Goal: Task Accomplishment & Management: Manage account settings

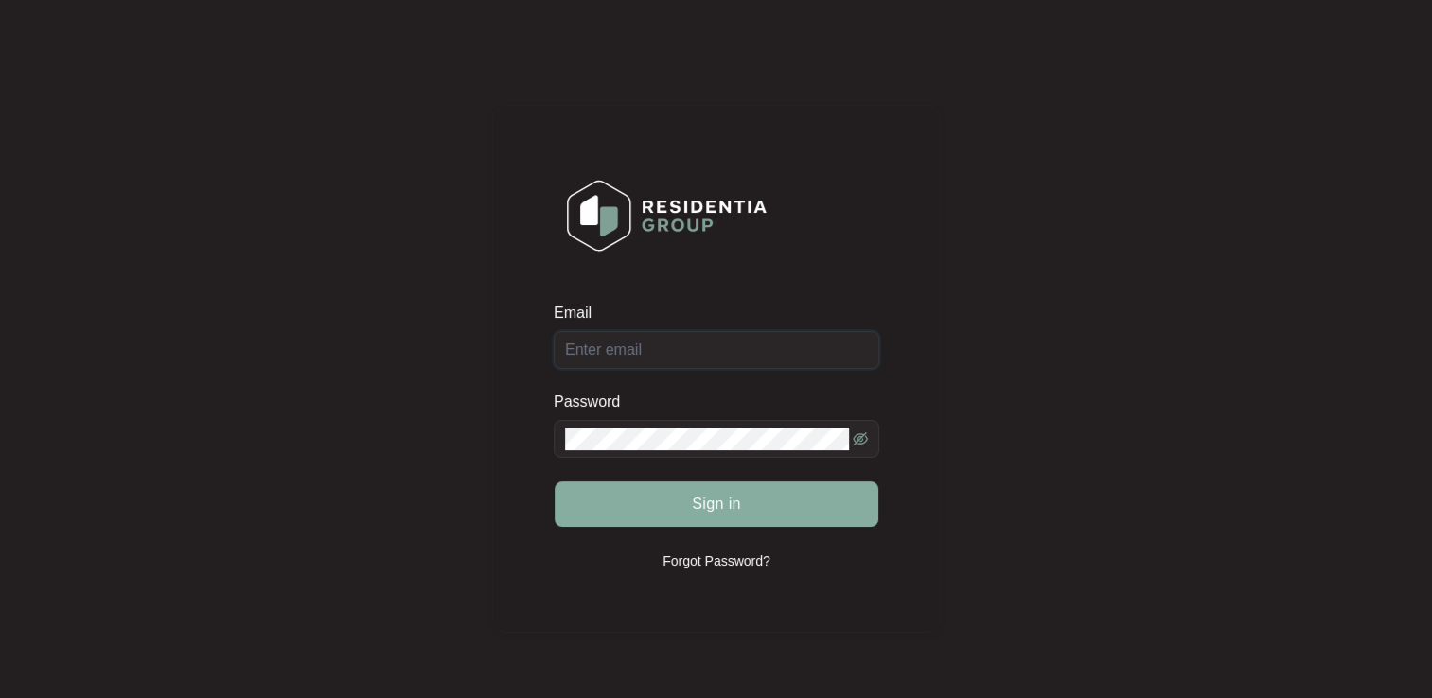
type input "[EMAIL_ADDRESS][DOMAIN_NAME]"
click at [720, 506] on span "Sign in" at bounding box center [716, 504] width 49 height 23
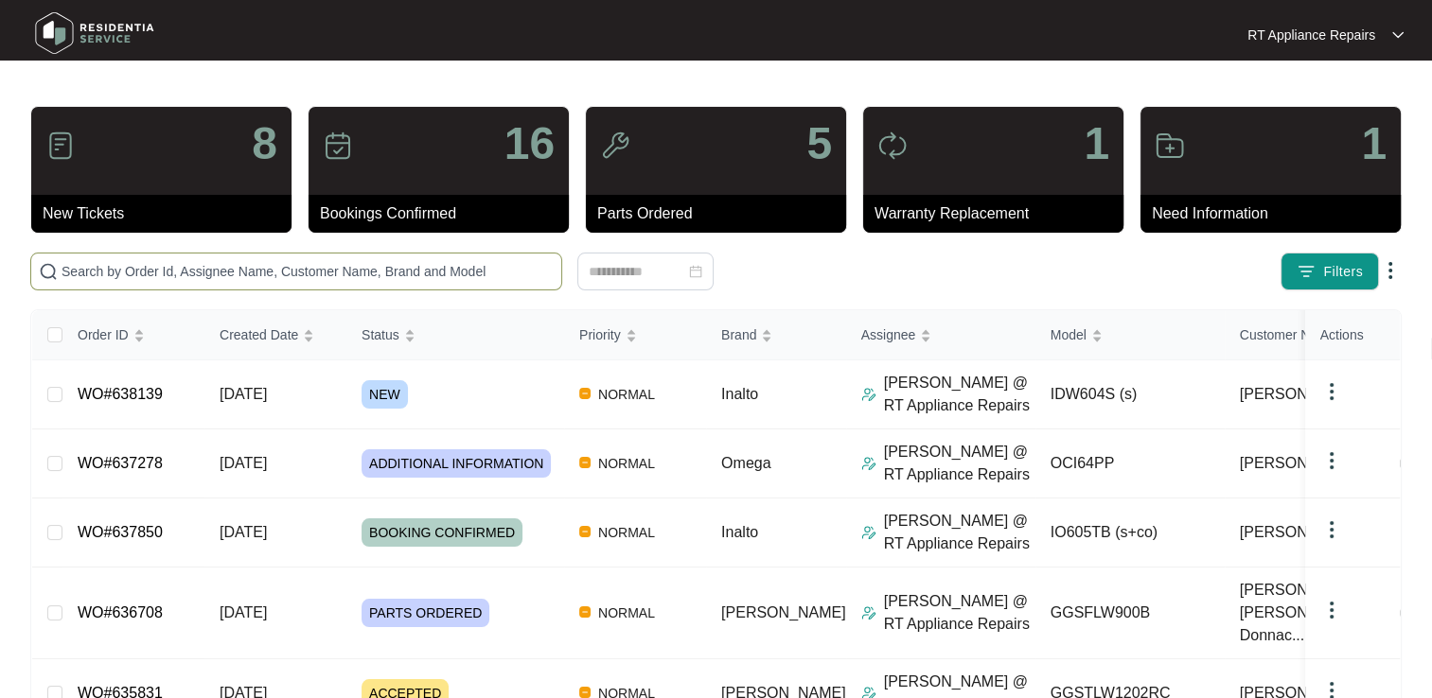
click at [280, 268] on input "text" at bounding box center [308, 271] width 492 height 21
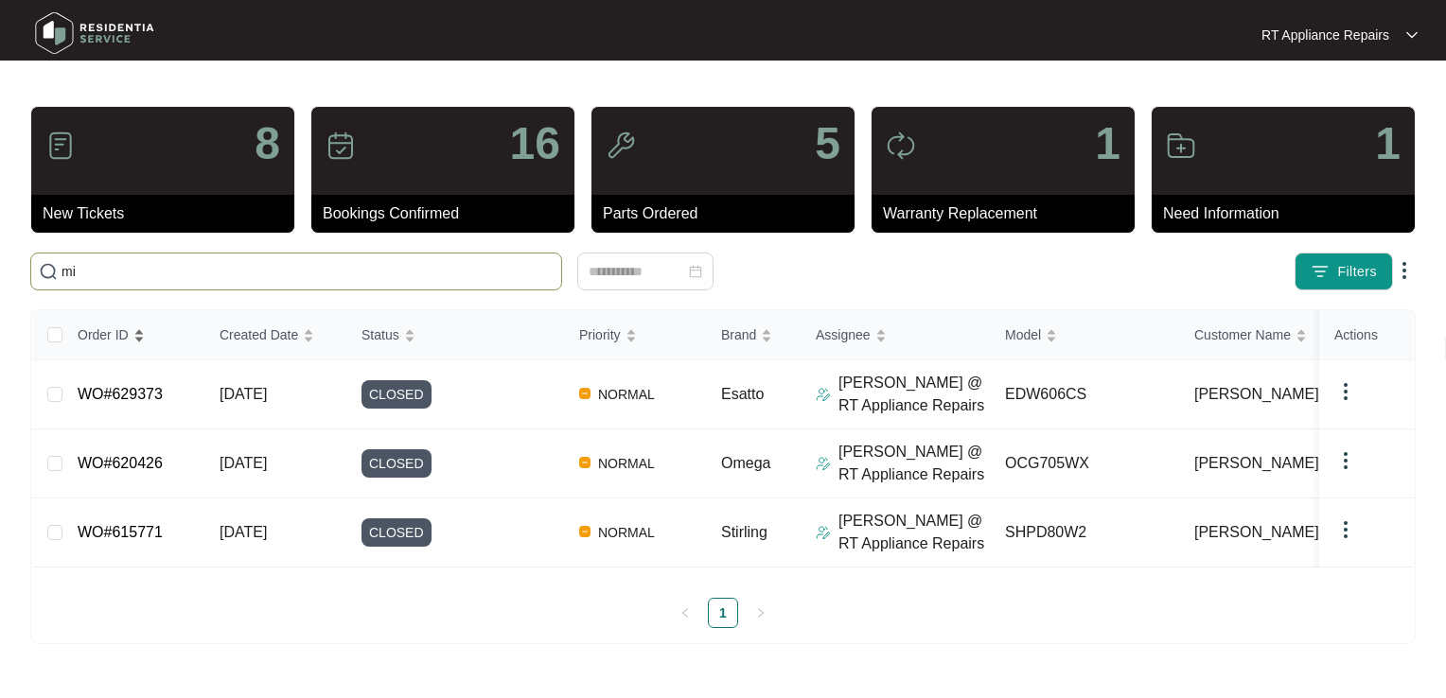
type input "m"
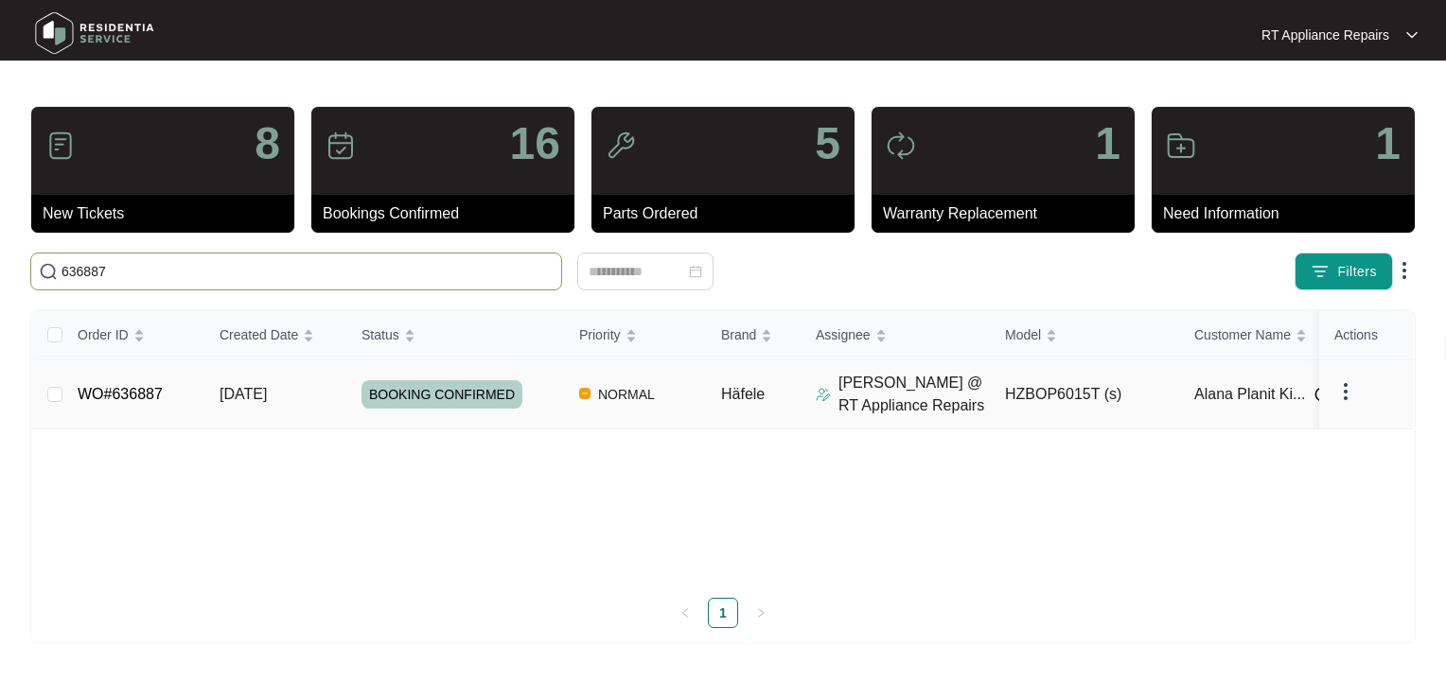
type input "636887"
click at [157, 388] on link "WO#636887" at bounding box center [120, 394] width 85 height 16
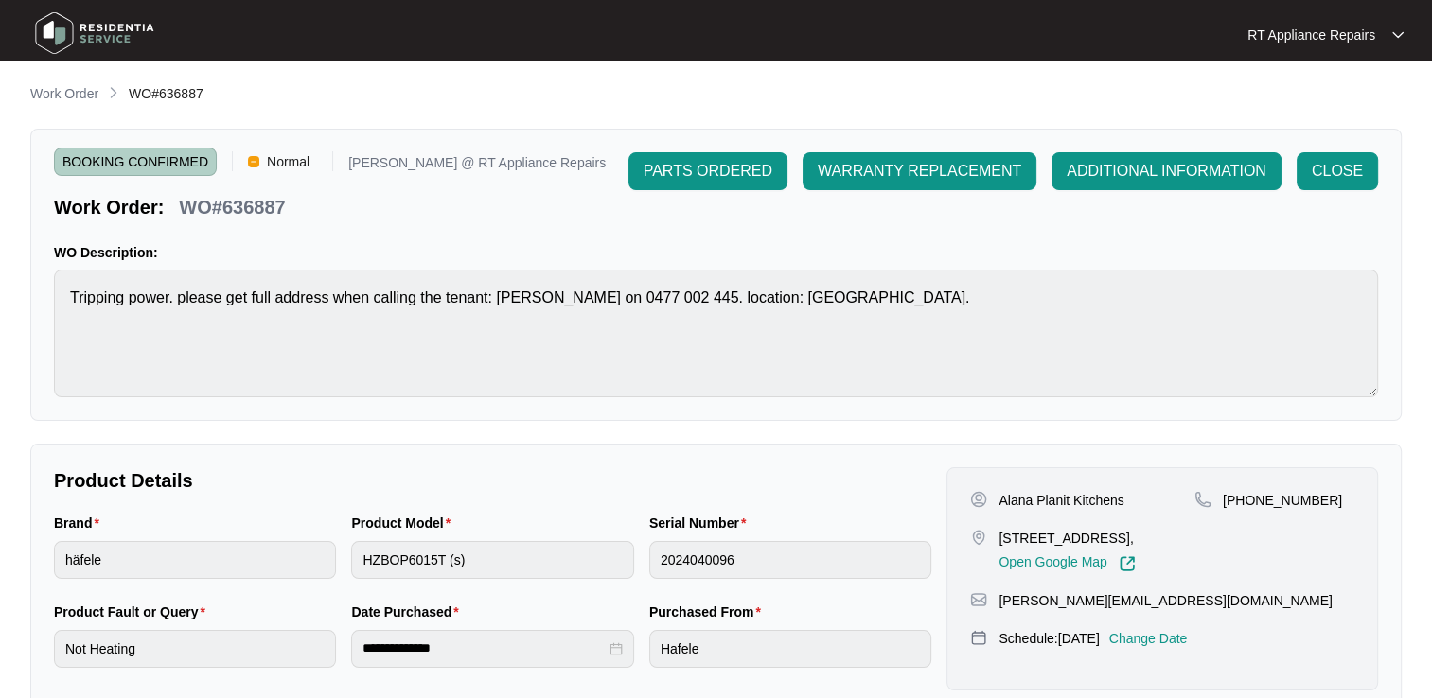
click at [1188, 640] on p "Change Date" at bounding box center [1148, 638] width 79 height 19
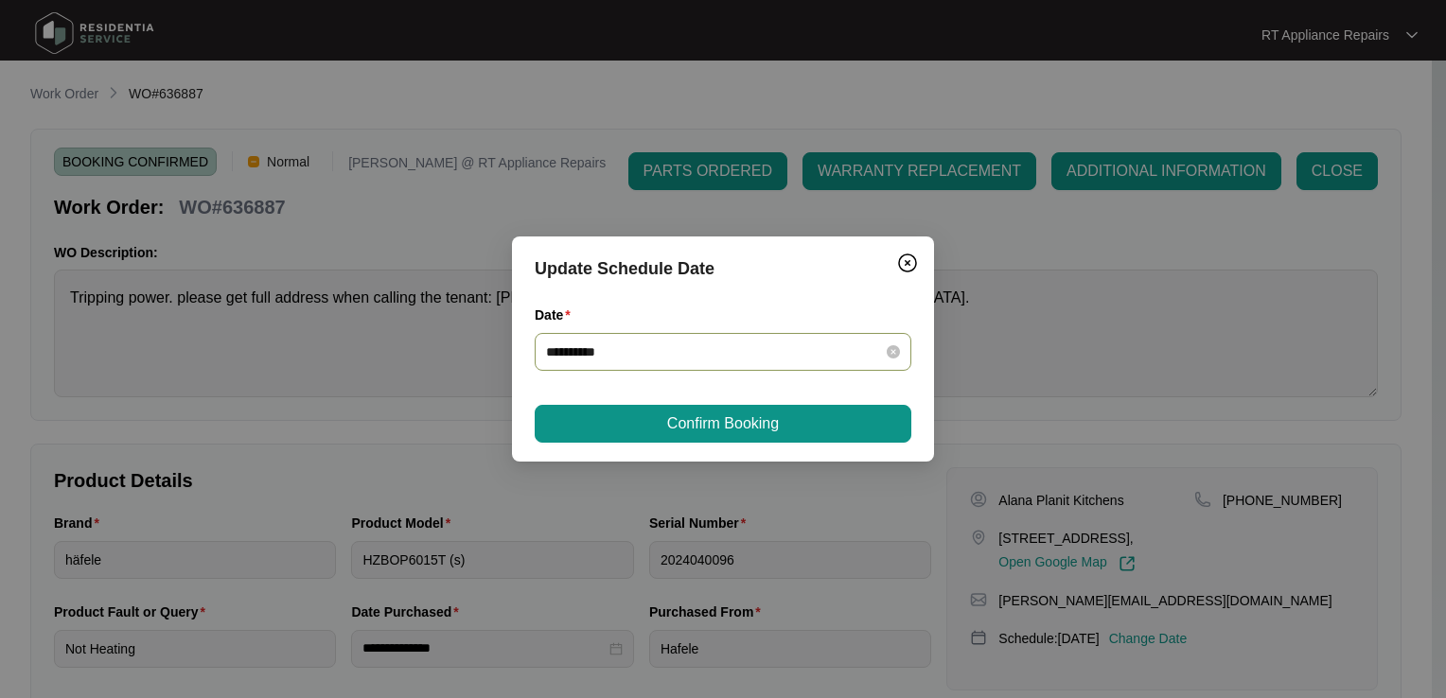
click at [742, 345] on input "**********" at bounding box center [711, 352] width 331 height 21
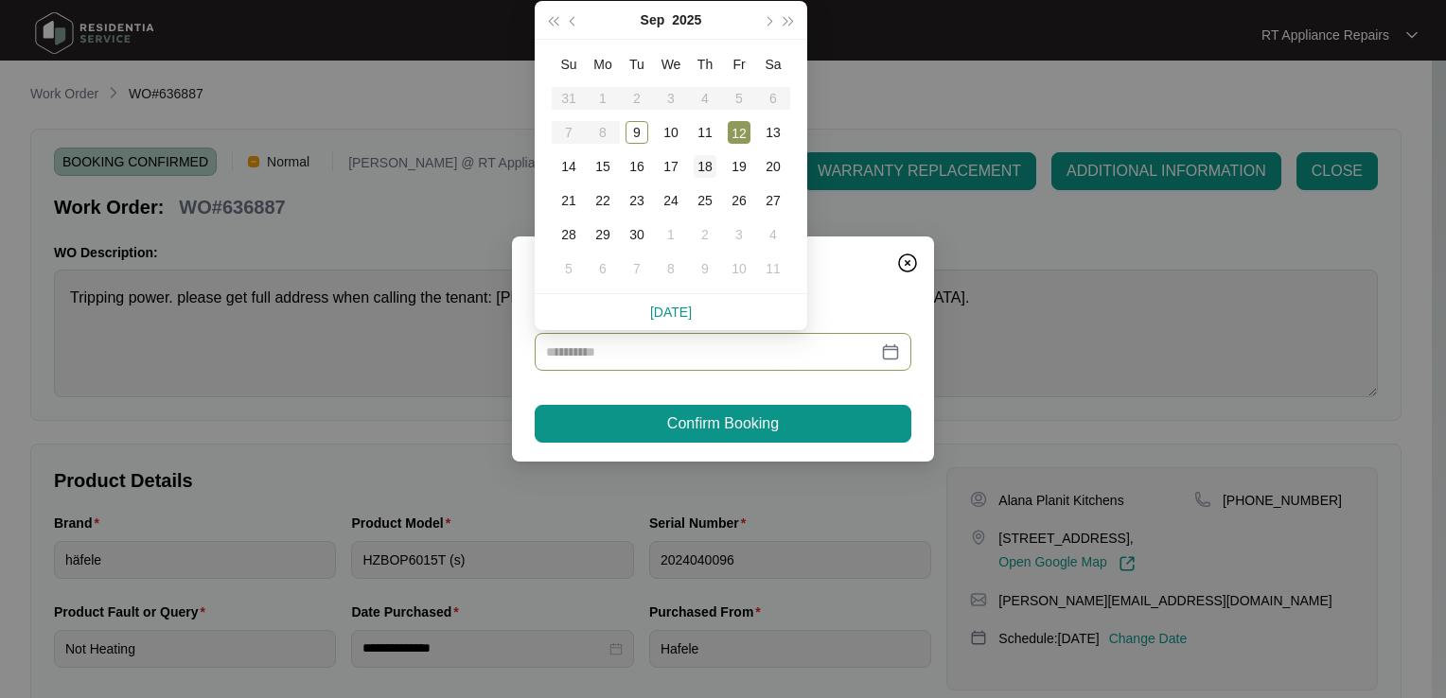
click at [708, 167] on div "18" at bounding box center [705, 166] width 23 height 23
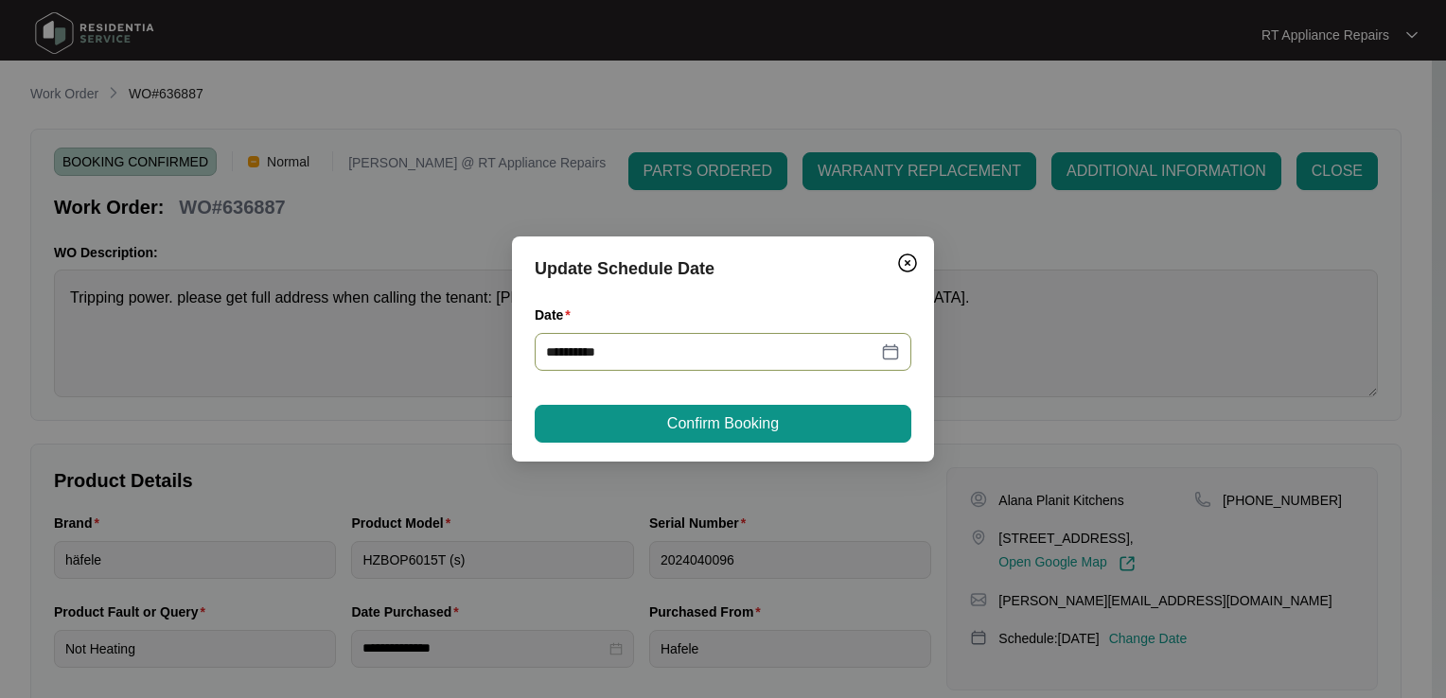
type input "**********"
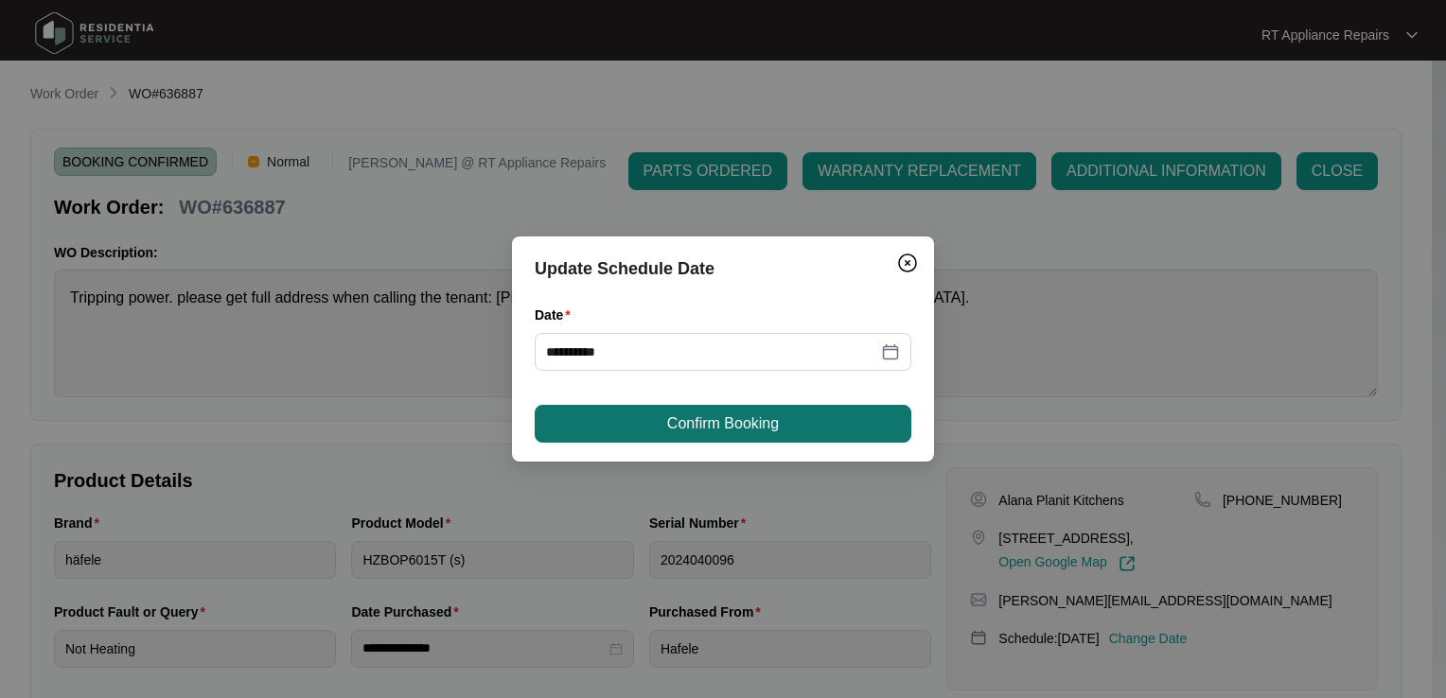
click at [707, 423] on span "Confirm Booking" at bounding box center [723, 424] width 112 height 23
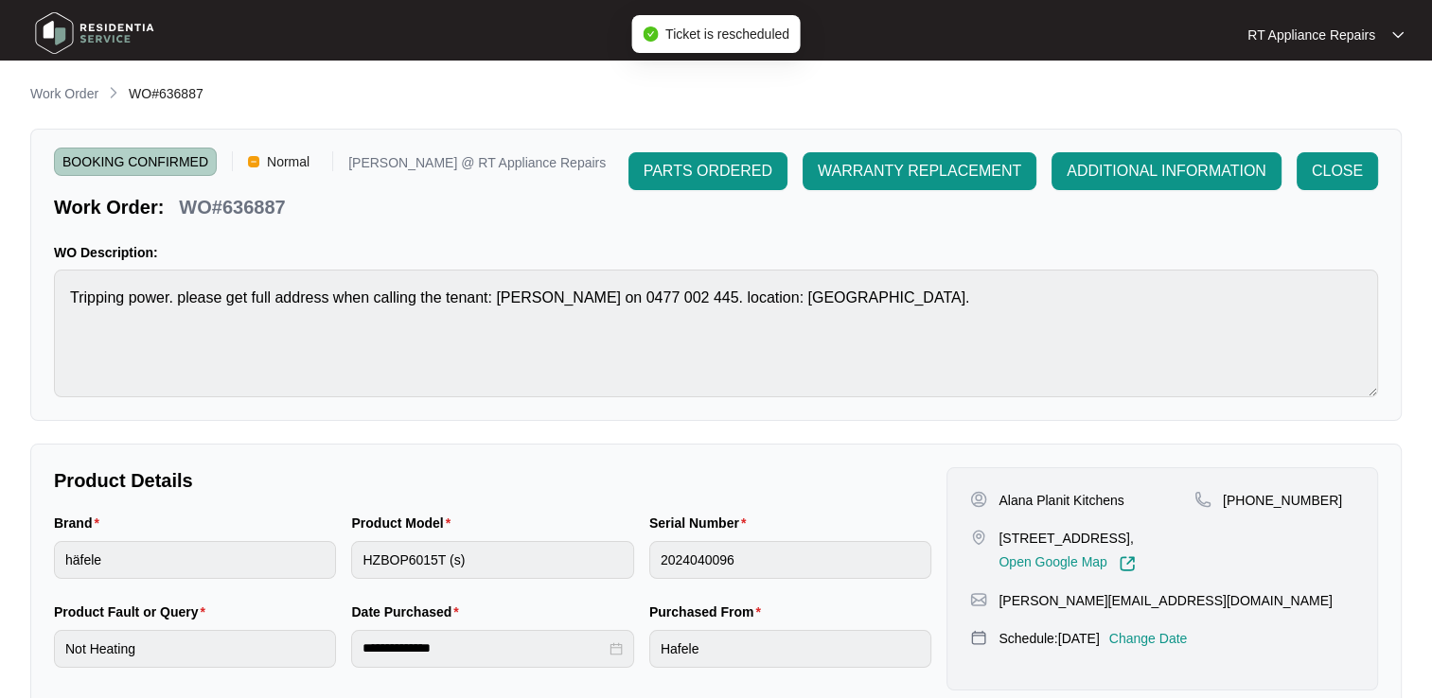
click at [1374, 35] on div "RT Appliance Repairs" at bounding box center [1315, 35] width 137 height 19
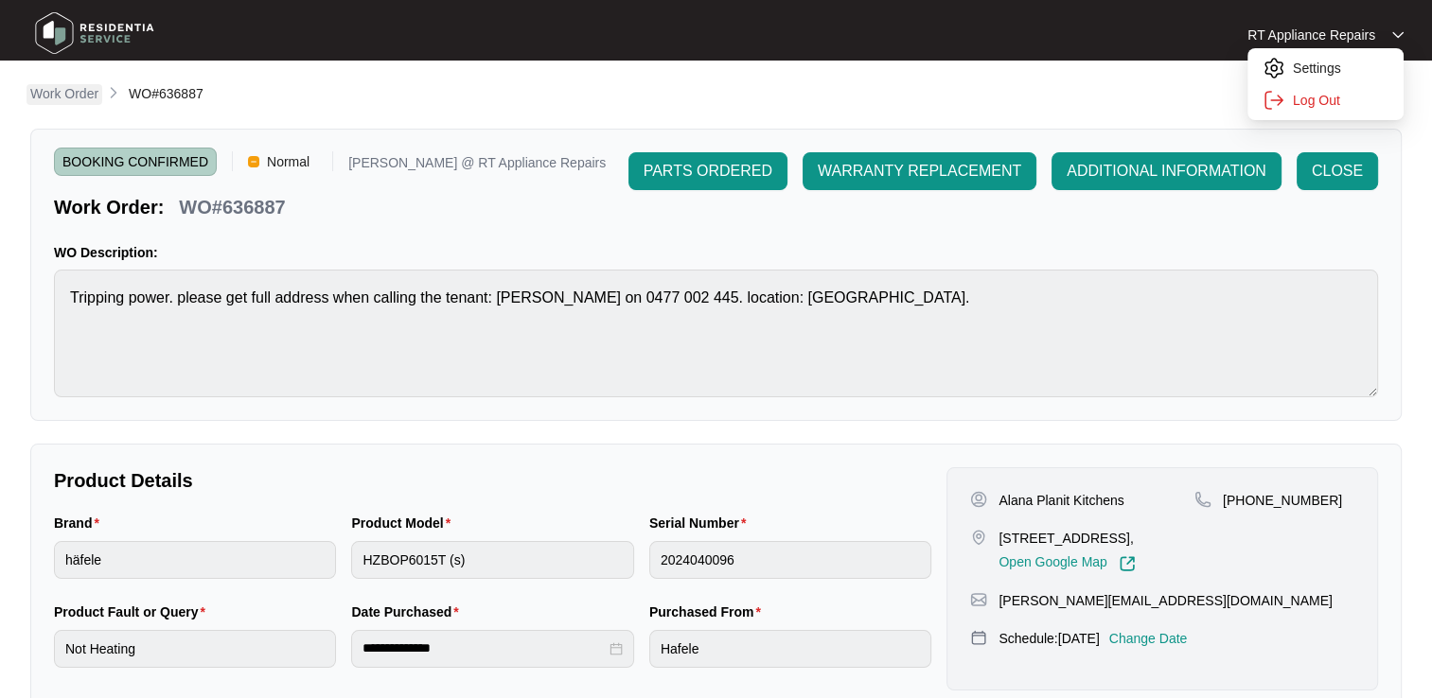
click at [76, 93] on p "Work Order" at bounding box center [64, 93] width 68 height 19
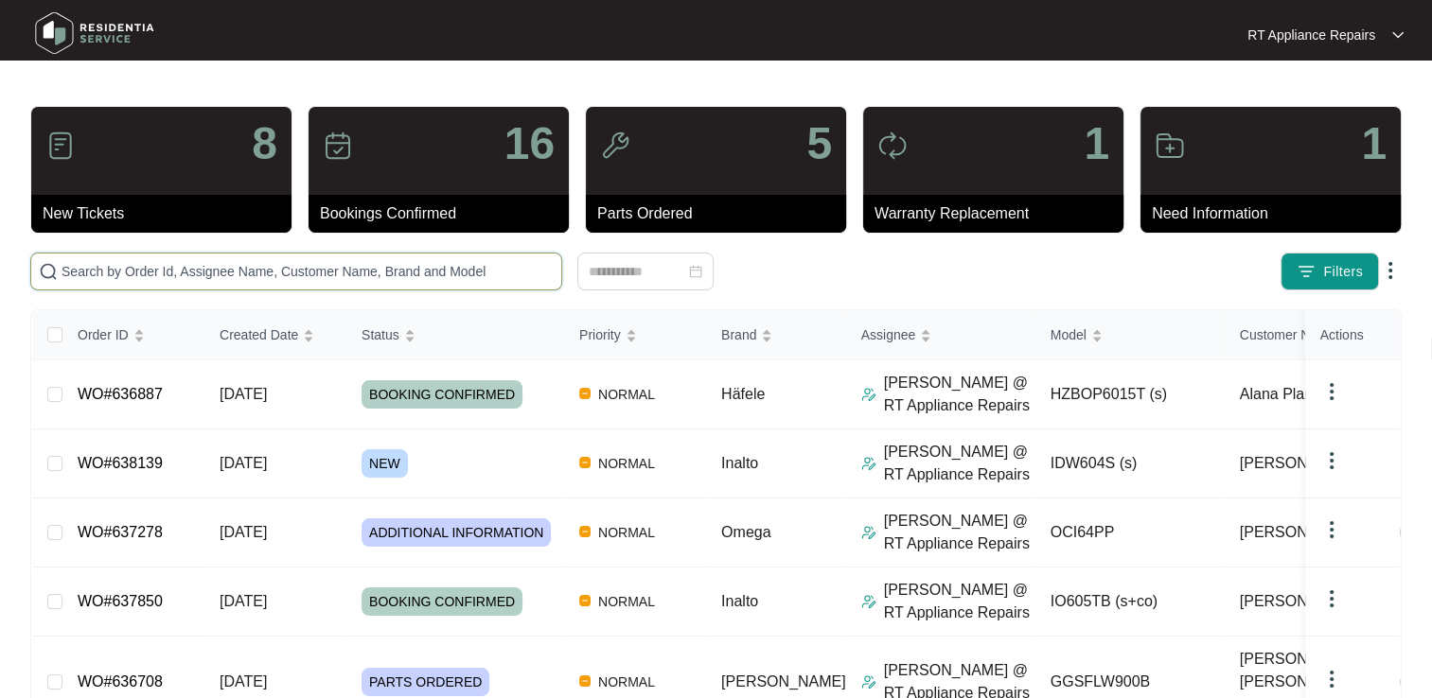
click at [257, 267] on input "text" at bounding box center [308, 271] width 492 height 21
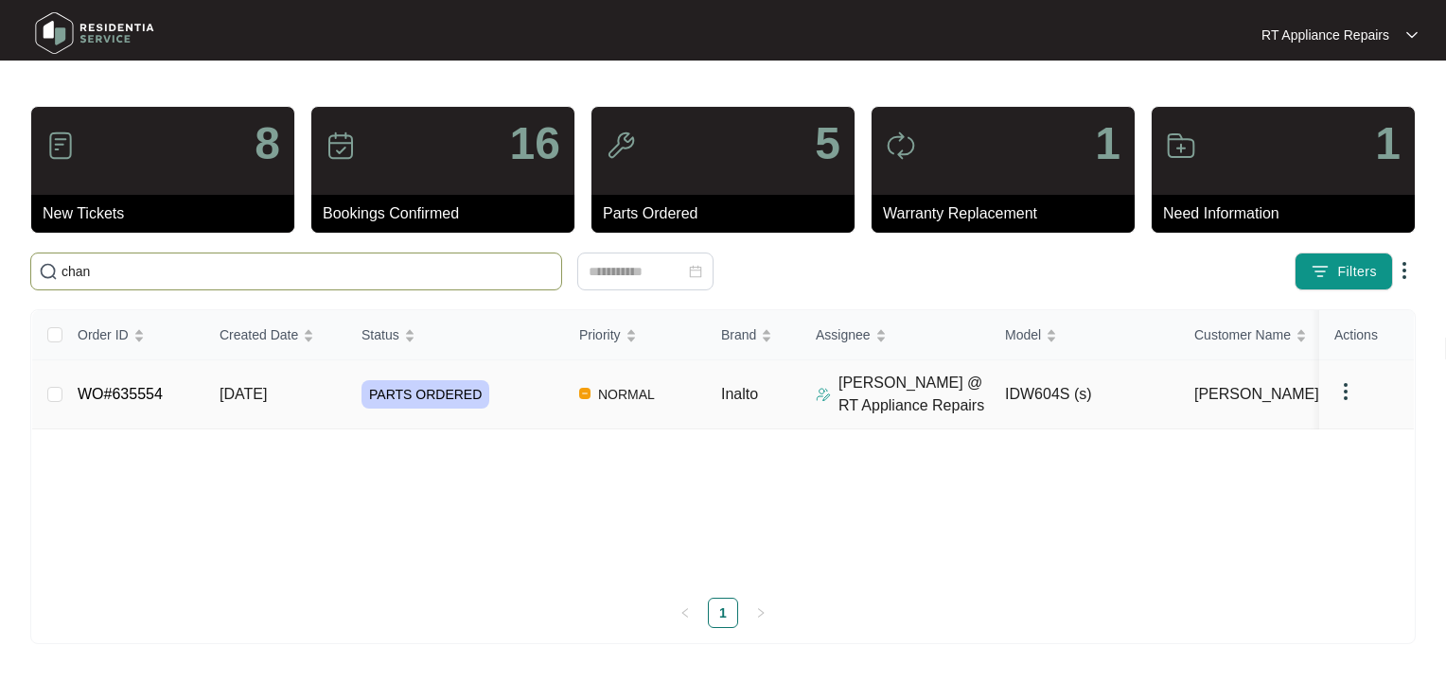
type input "chan"
click at [142, 397] on link "WO#635554" at bounding box center [120, 394] width 85 height 16
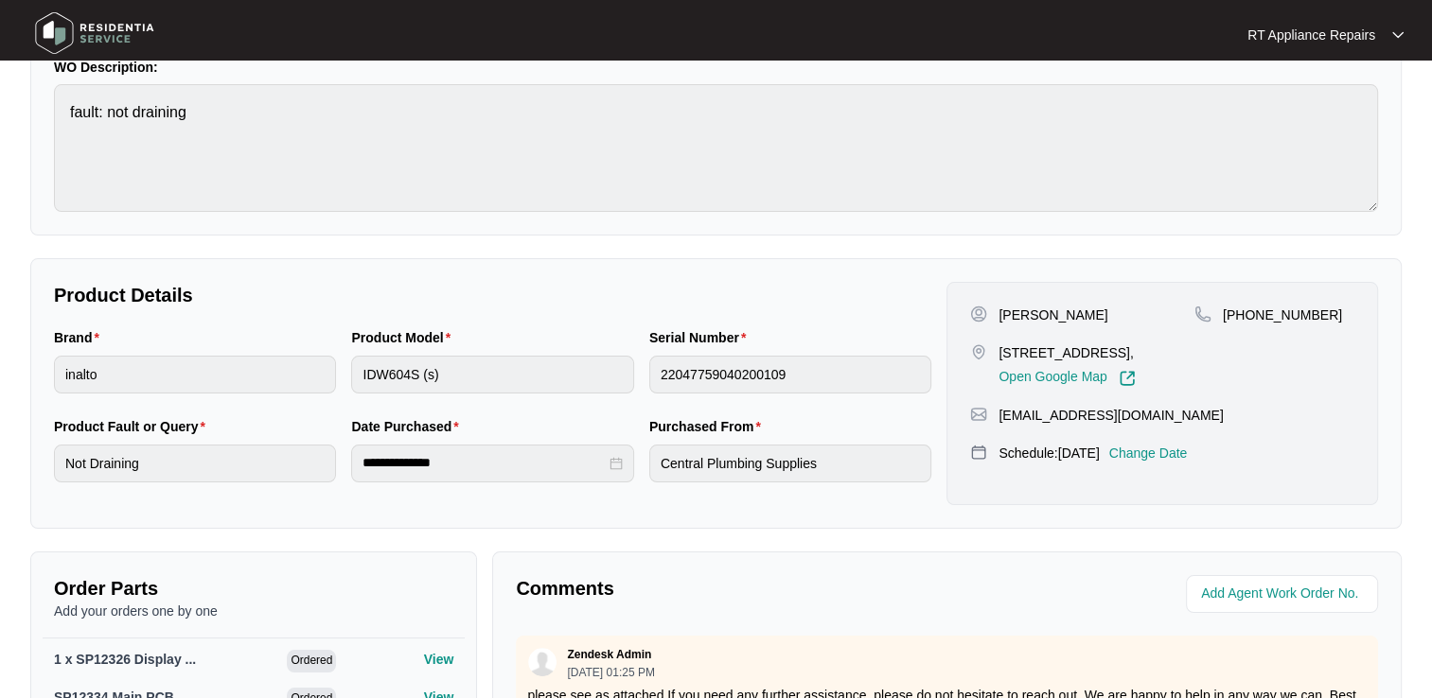
scroll to position [189, 0]
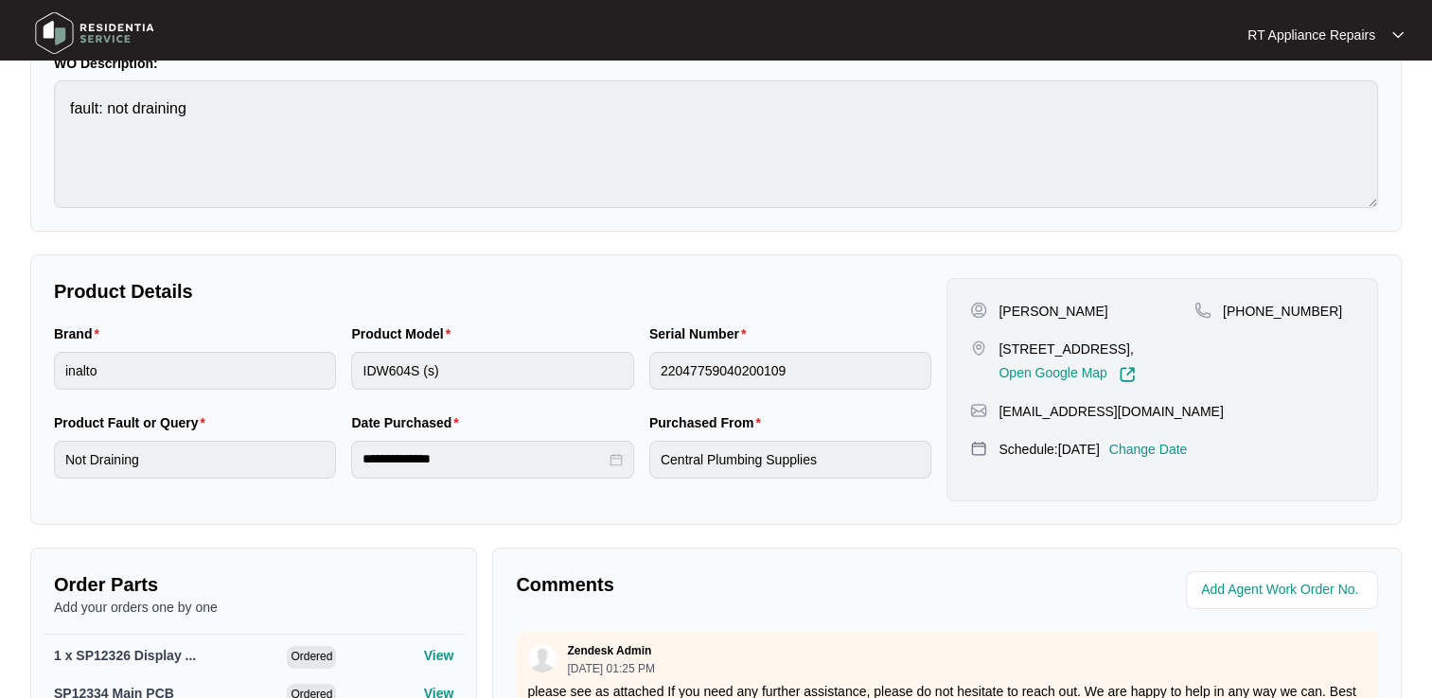
click at [1188, 459] on p "Change Date" at bounding box center [1148, 449] width 79 height 19
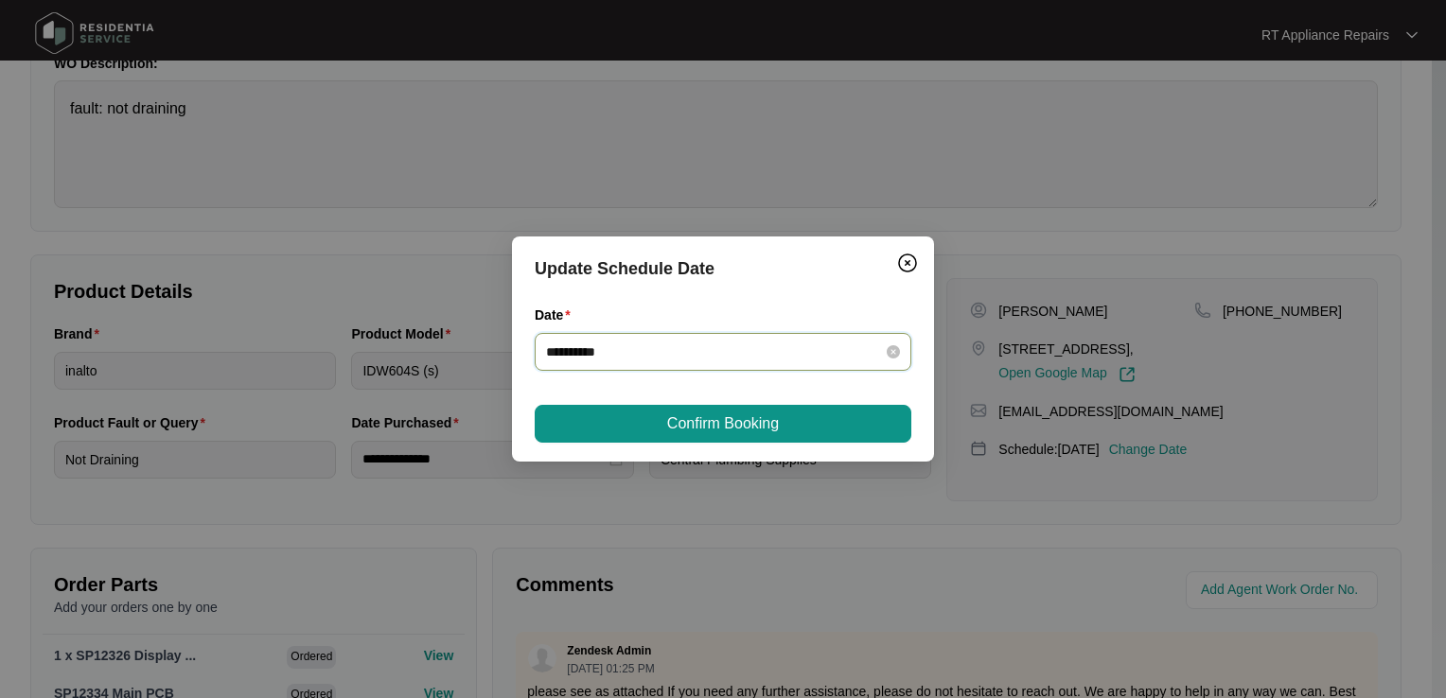
click at [688, 359] on input "**********" at bounding box center [711, 352] width 331 height 21
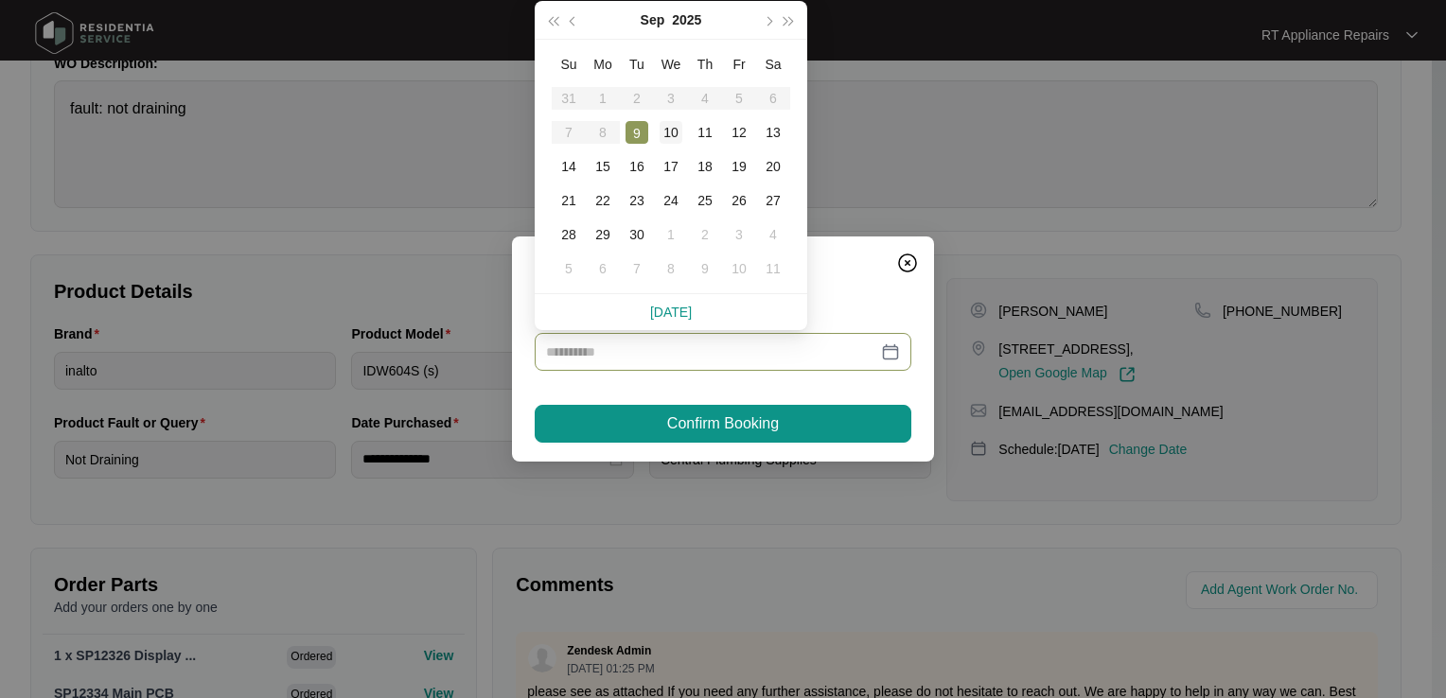
click at [674, 130] on div "10" at bounding box center [671, 132] width 23 height 23
type input "**********"
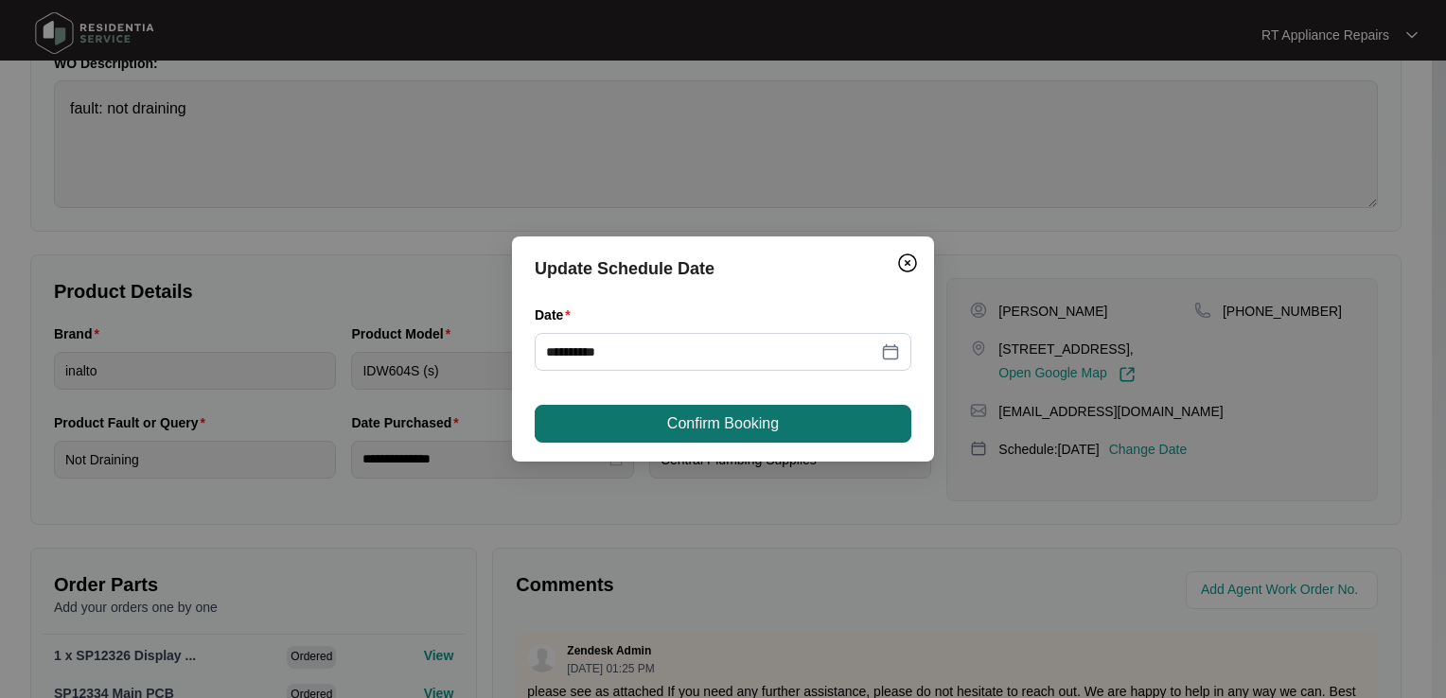
click at [705, 421] on span "Confirm Booking" at bounding box center [723, 424] width 112 height 23
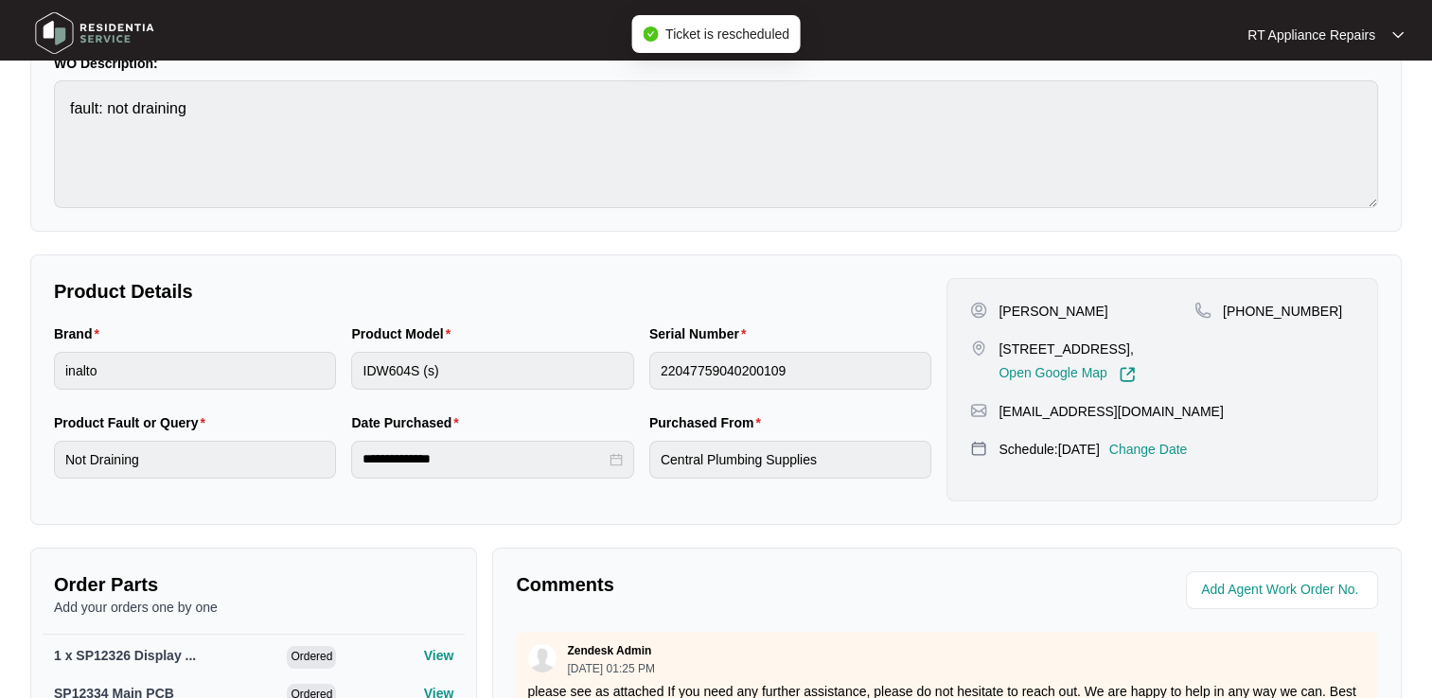
click at [1361, 38] on p "RT Appliance Repairs" at bounding box center [1311, 35] width 128 height 19
click at [1326, 104] on p "Log Out" at bounding box center [1341, 100] width 96 height 19
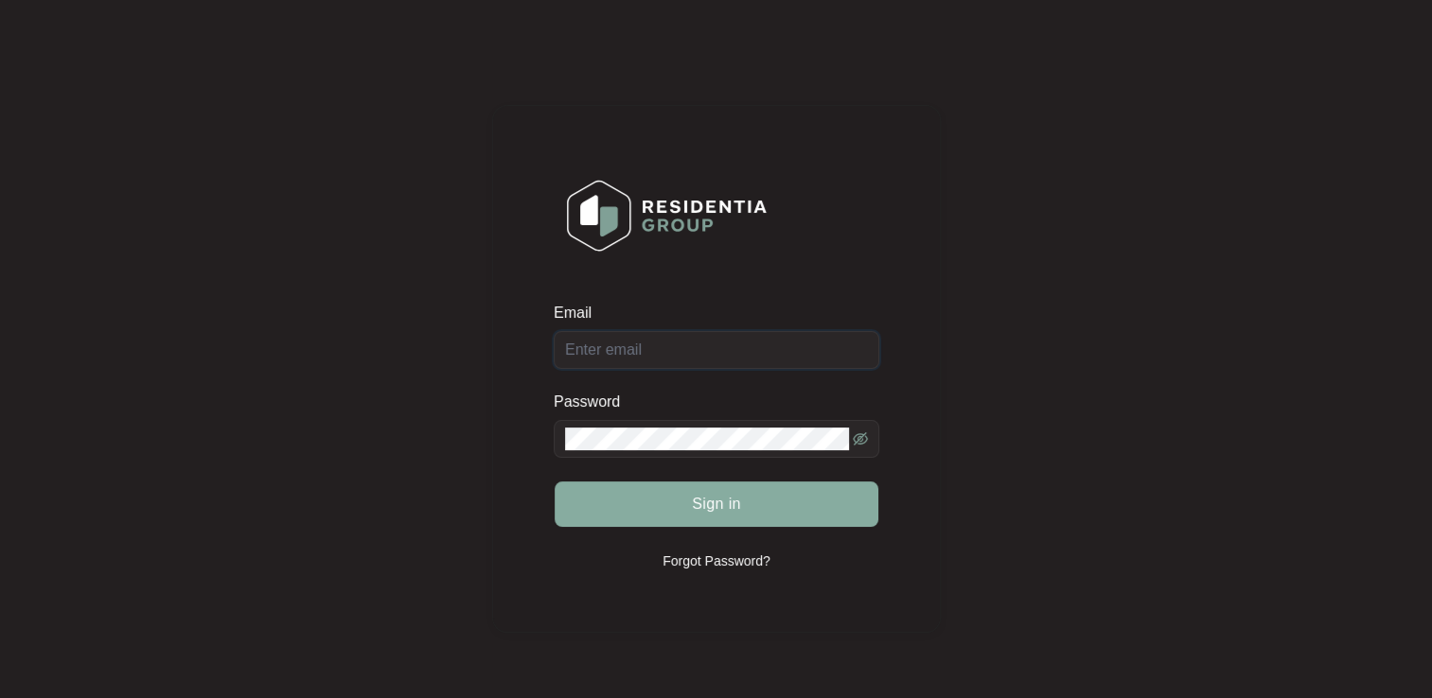
type input "[EMAIL_ADDRESS][DOMAIN_NAME]"
click at [682, 504] on button "Sign in" at bounding box center [717, 504] width 324 height 45
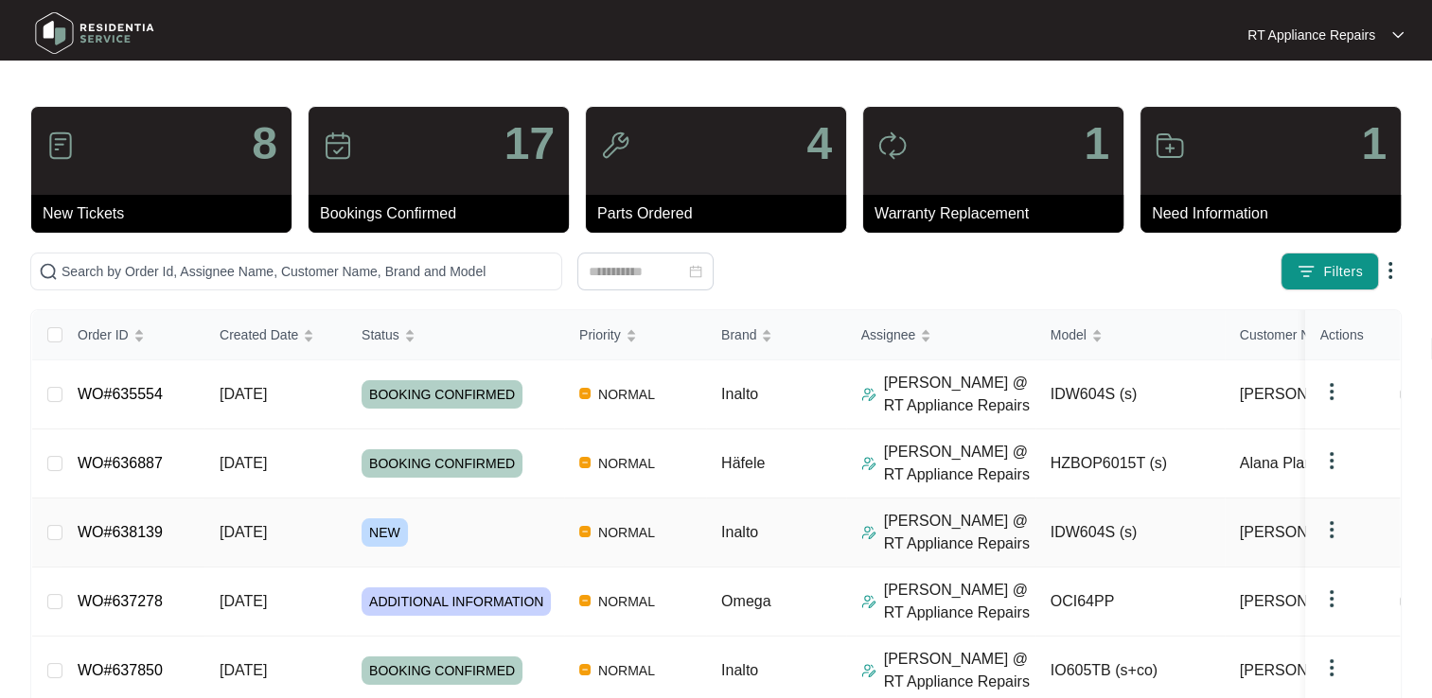
click at [131, 538] on link "WO#638139" at bounding box center [120, 532] width 85 height 16
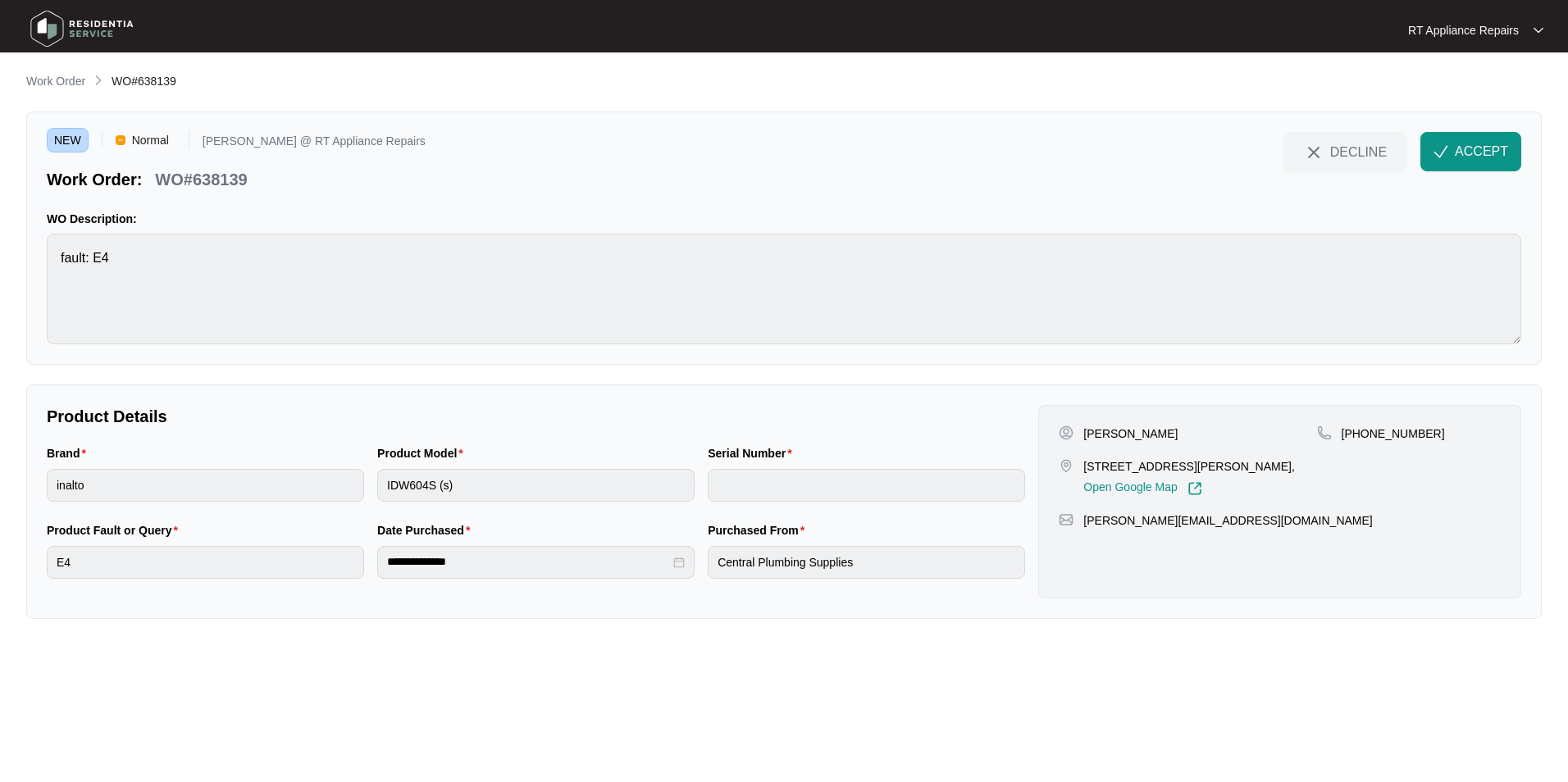
drag, startPoint x: 1466, startPoint y: 154, endPoint x: 1338, endPoint y: 239, distance: 153.7
click at [1240, 154] on span "ACCEPT" at bounding box center [1481, 152] width 54 height 20
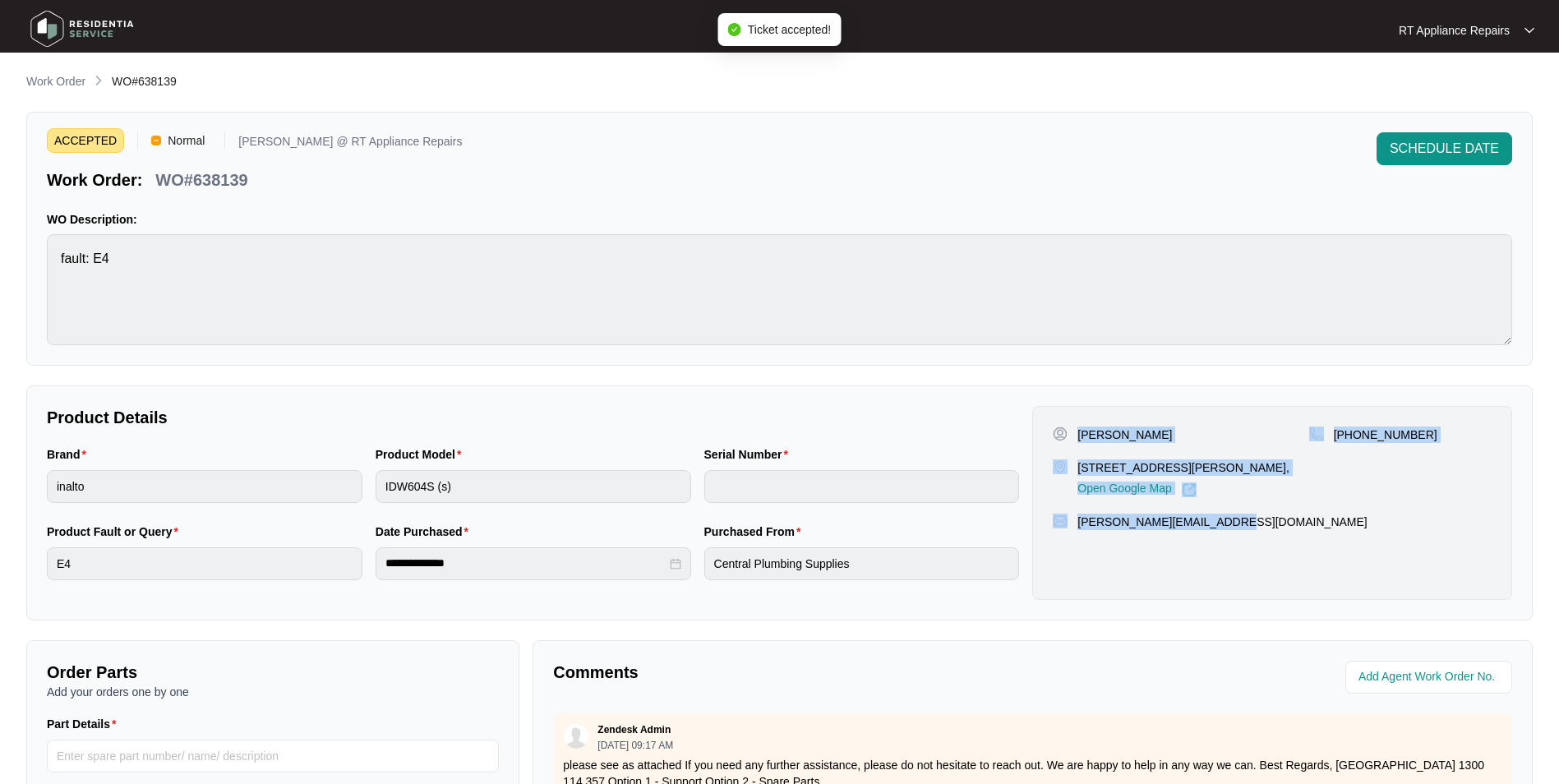
drag, startPoint x: 1081, startPoint y: 437, endPoint x: 1237, endPoint y: 519, distance: 176.2
click at [1237, 519] on div "Chris Unit 36, 14 Kerr Road West, Kallangur, Open Google Map +61448800899 chris…" at bounding box center [1272, 503] width 480 height 194
copy div "Chris Unit 36, 14 Kerr Road West, Kallangur, Open Google Map +61448800899 chris…"
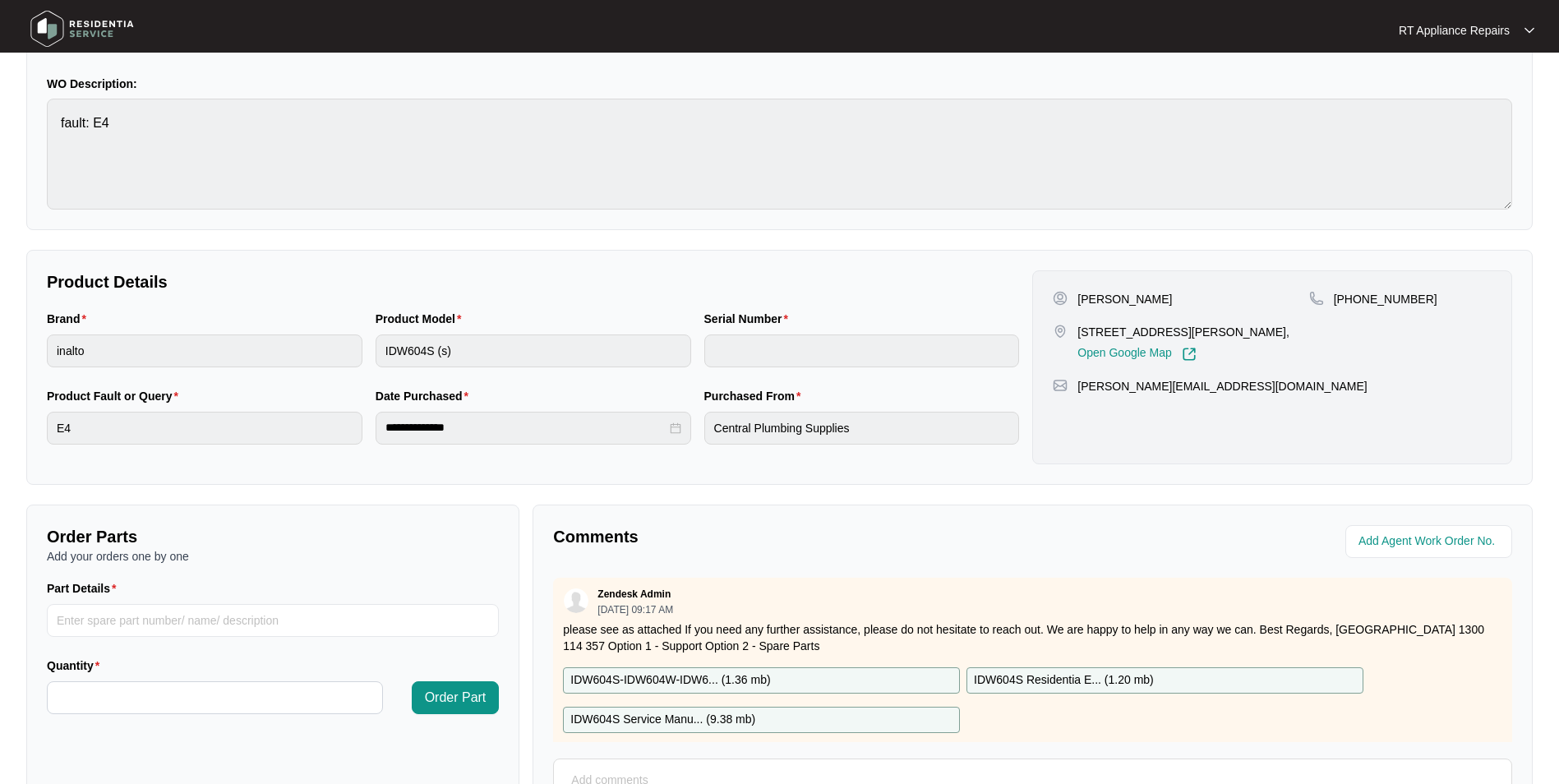
scroll to position [306, 0]
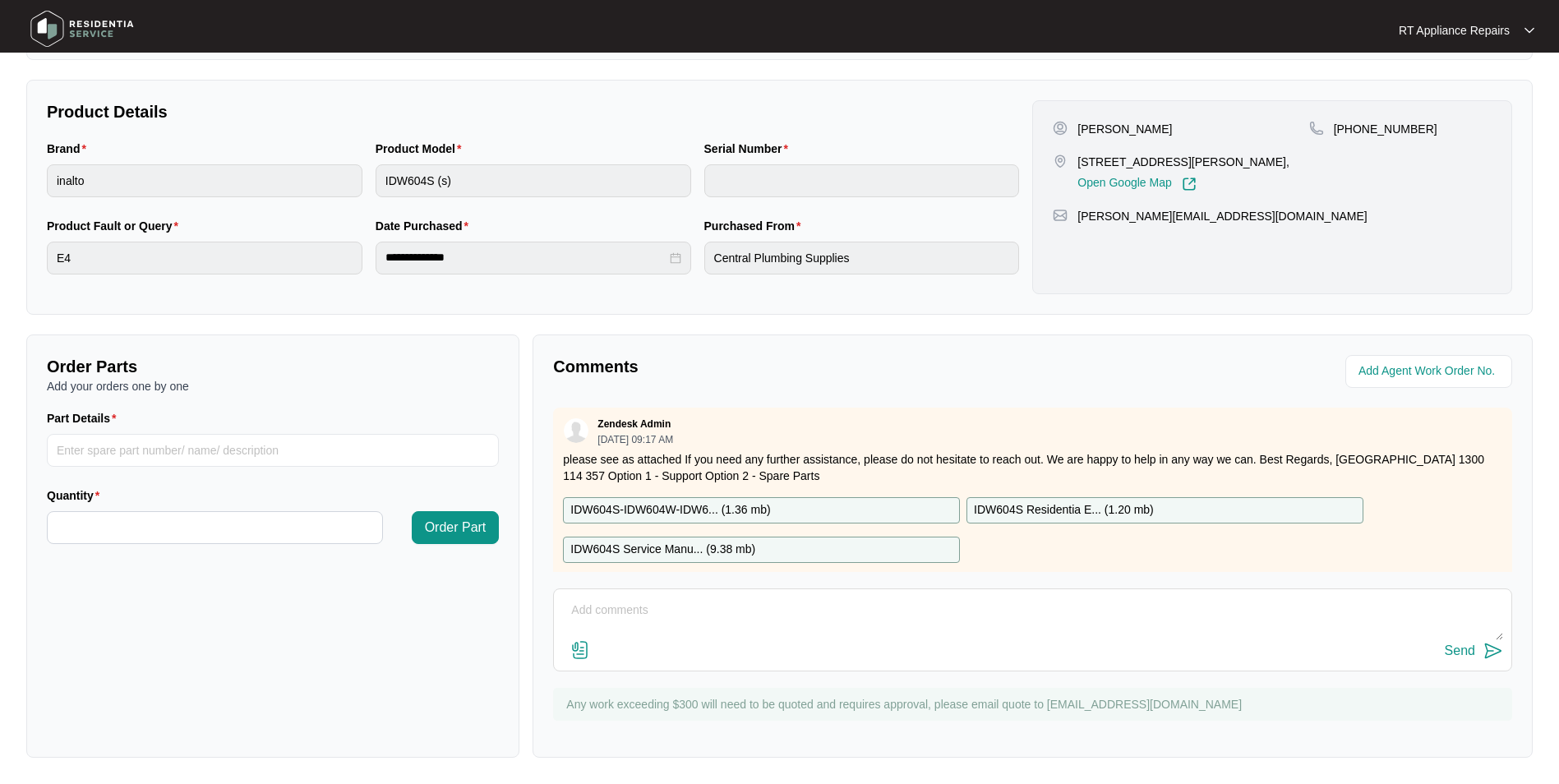
click at [691, 549] on p "IDW604S Service Manu... ( 9.38 mb )" at bounding box center [663, 550] width 185 height 18
click at [743, 545] on p "IDW604S Service Manu... ( 9.38 mb )" at bounding box center [663, 550] width 185 height 18
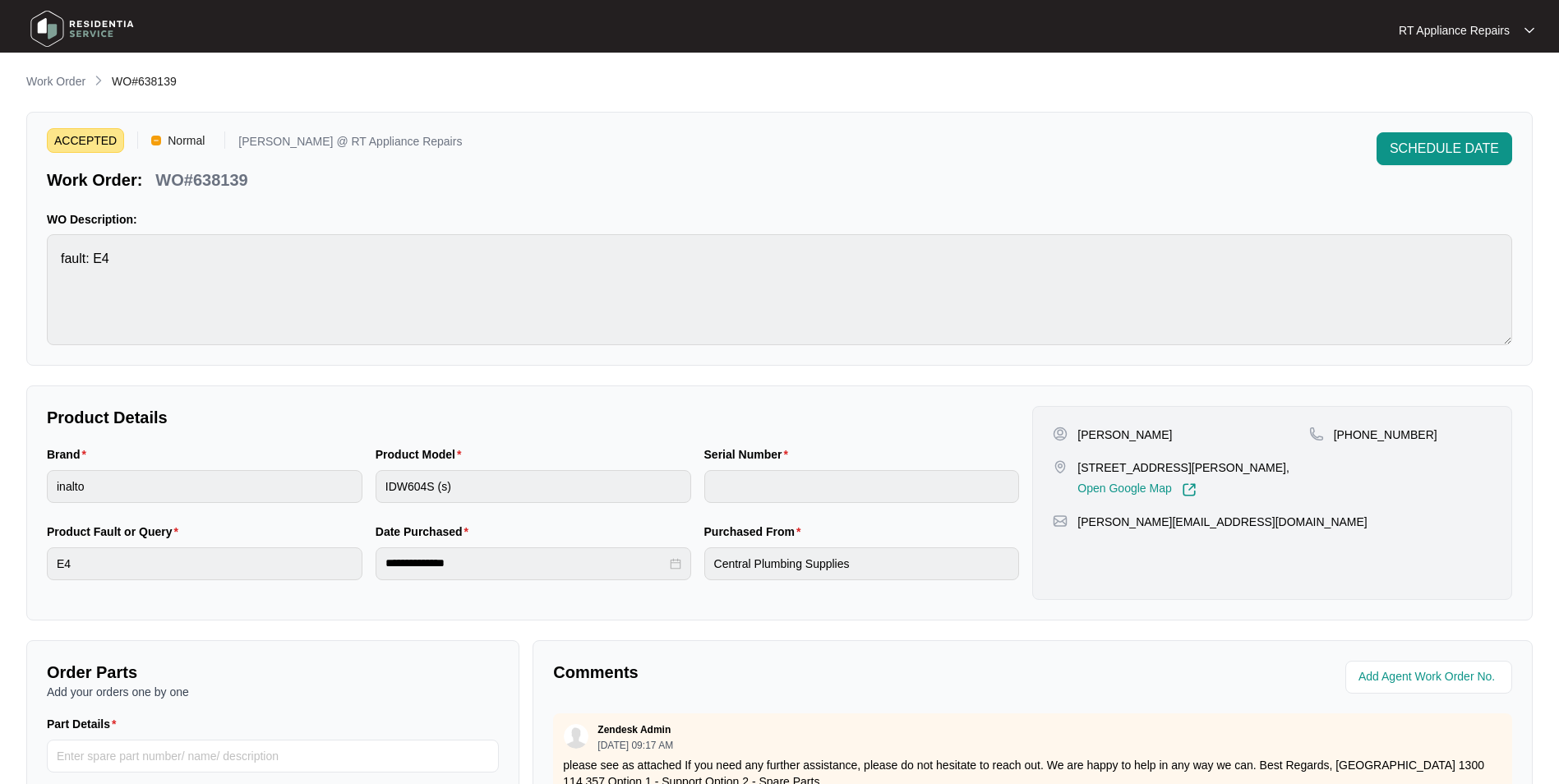
click at [155, 183] on p "WO#638139" at bounding box center [201, 180] width 92 height 23
drag, startPoint x: 161, startPoint y: 182, endPoint x: 254, endPoint y: 180, distance: 93.0
click at [254, 180] on div "Work Order: WO#638139" at bounding box center [254, 176] width 415 height 29
copy p "WO#638139"
click at [433, 176] on div "ACCEPTED Normal Ross @ RT Appliance Repairs Work Order: WO#638139 SCHEDULE DATE" at bounding box center [779, 161] width 1465 height 59
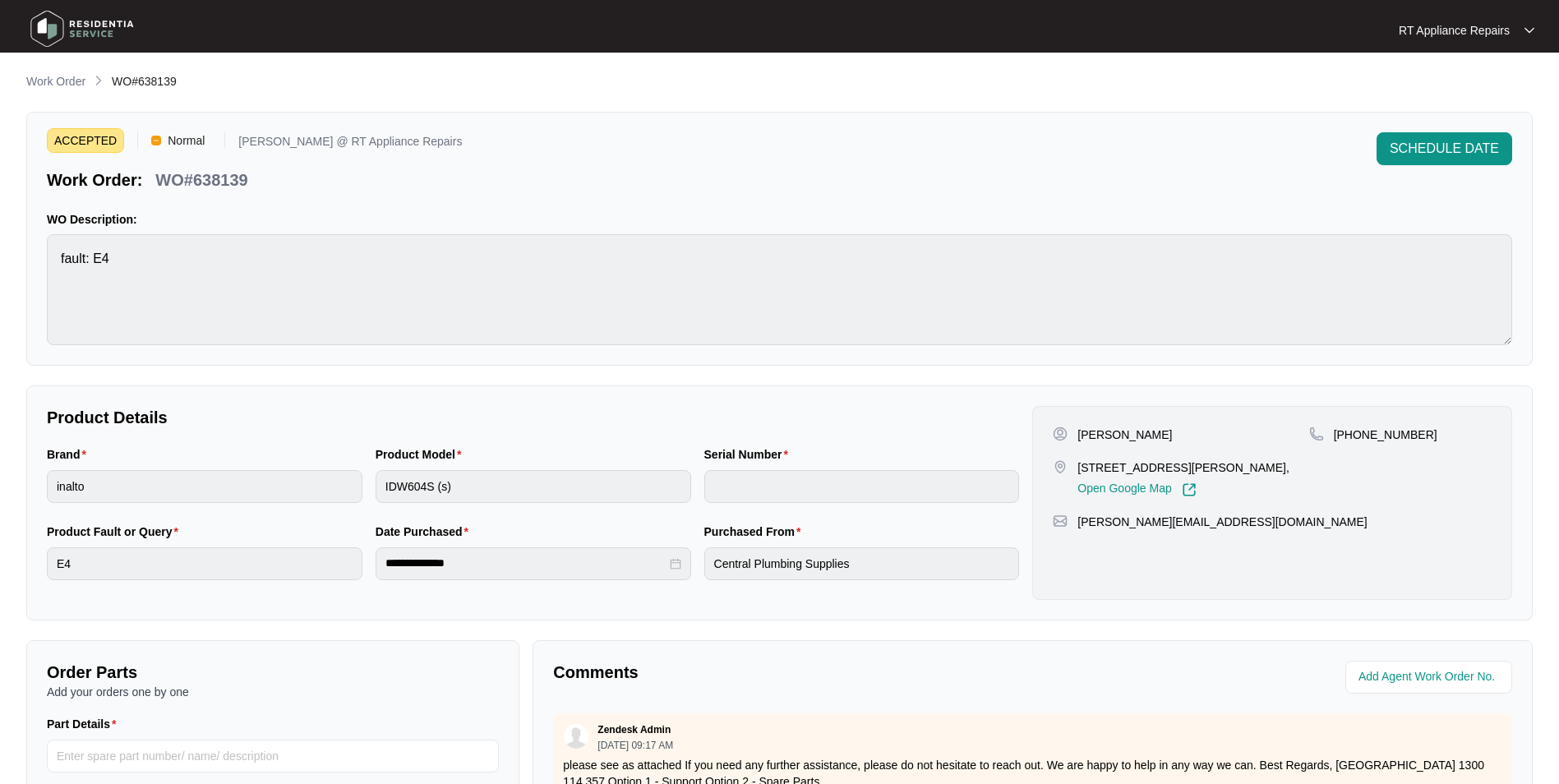
click at [1243, 24] on p "RT Appliance Repairs" at bounding box center [1455, 30] width 111 height 16
click at [1243, 125] on div "ACCEPTED Normal Ross @ RT Appliance Repairs Work Order: WO#638139 SCHEDULE DATE…" at bounding box center [779, 239] width 1507 height 254
click at [1243, 146] on span "SCHEDULE DATE" at bounding box center [1444, 148] width 109 height 20
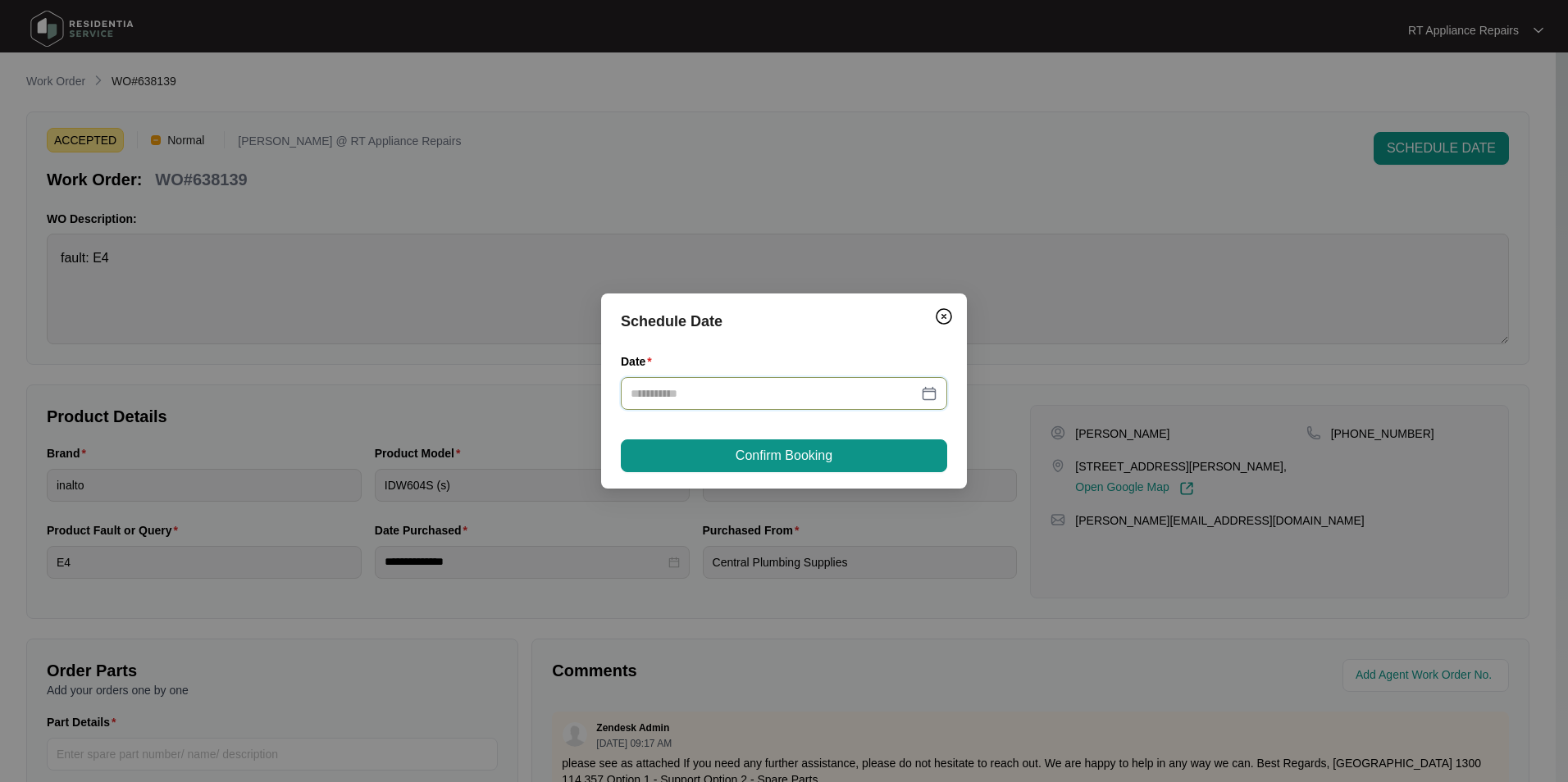
click at [774, 391] on input "Date" at bounding box center [774, 393] width 287 height 18
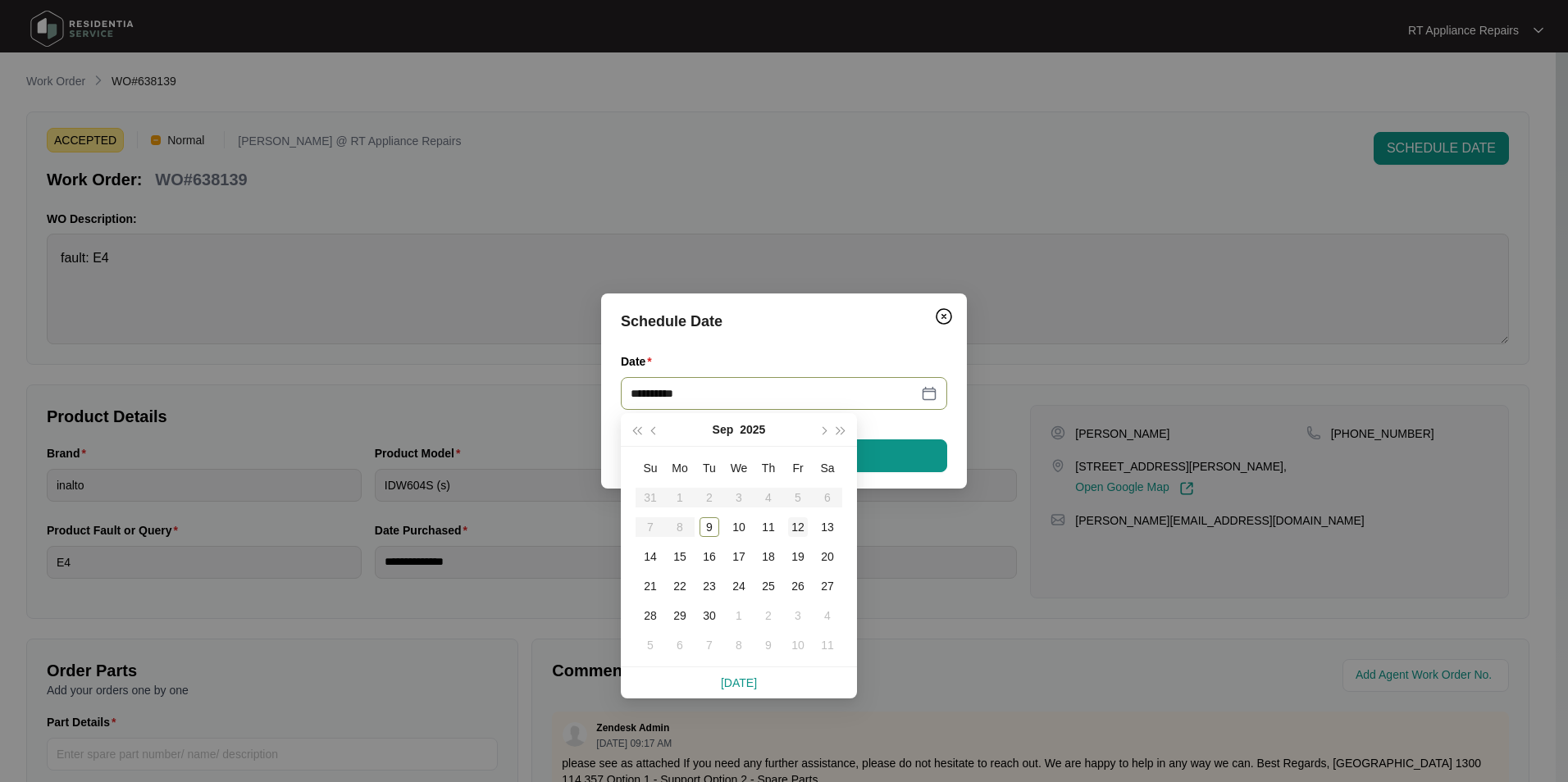
type input "**********"
click at [798, 527] on div "12" at bounding box center [797, 527] width 20 height 20
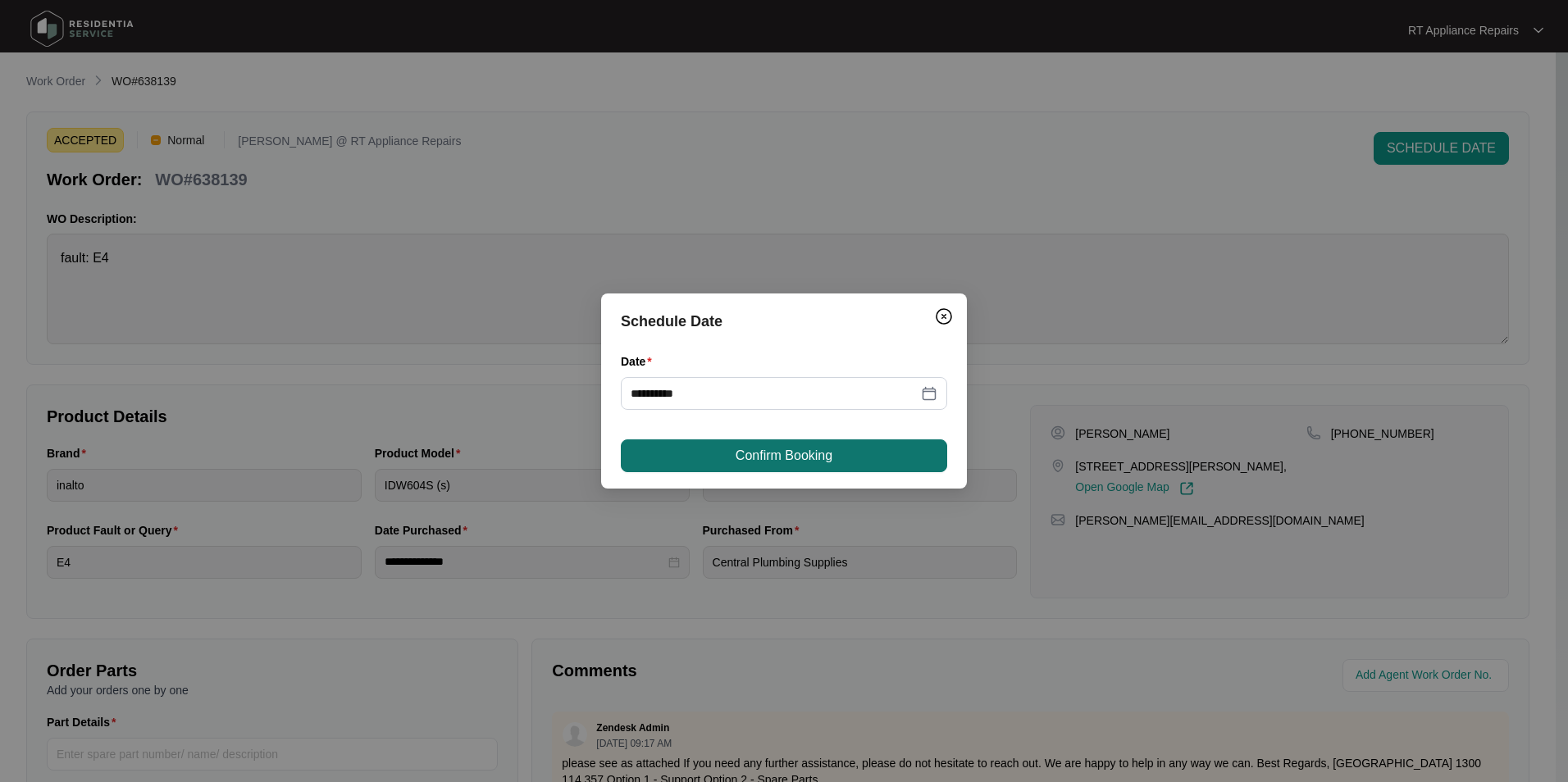
click at [847, 448] on button "Confirm Booking" at bounding box center [783, 456] width 327 height 33
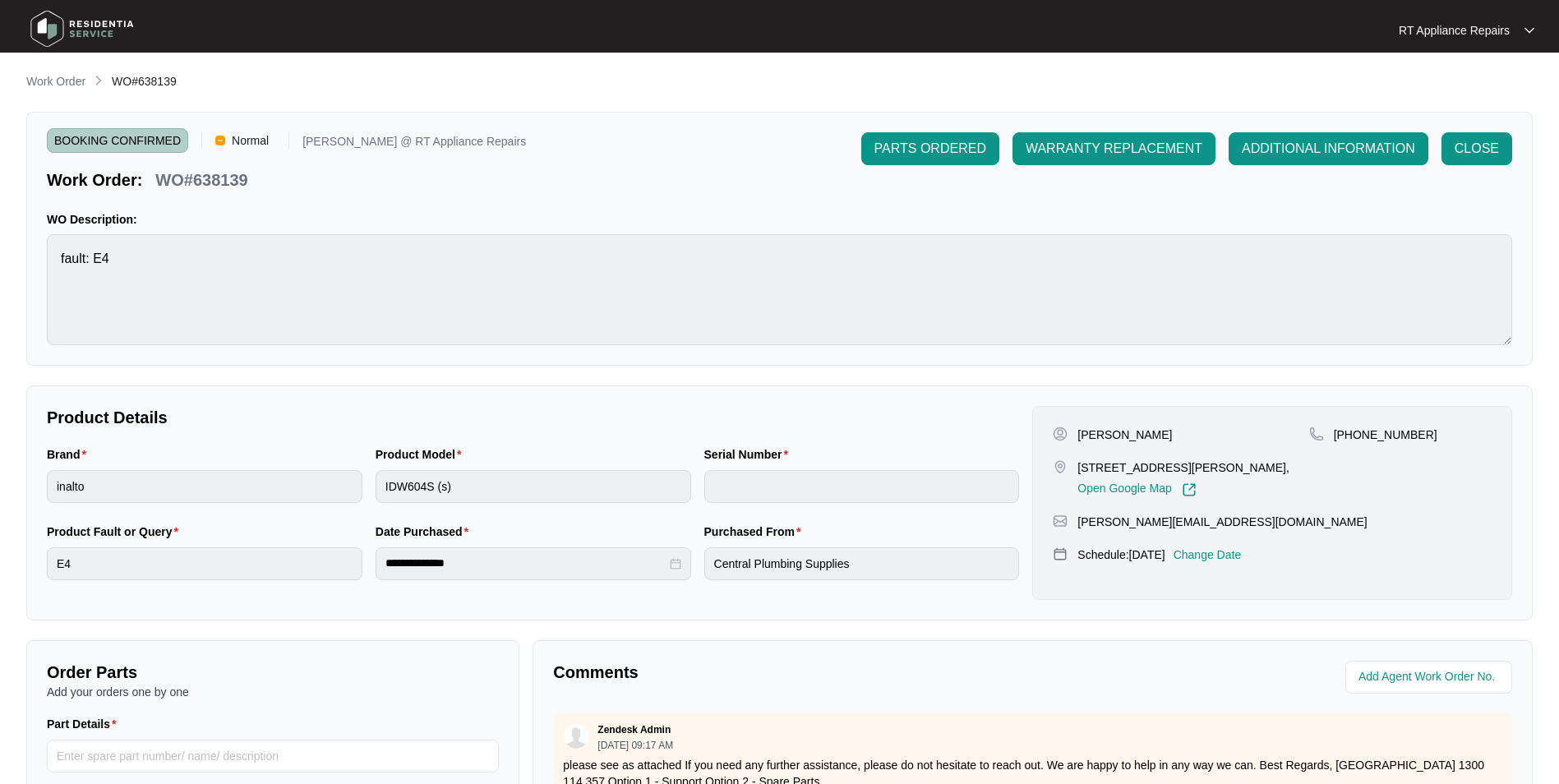
click at [1243, 31] on p "RT Appliance Repairs" at bounding box center [1455, 30] width 111 height 16
click at [1243, 91] on p "Log Out" at bounding box center [1480, 87] width 83 height 16
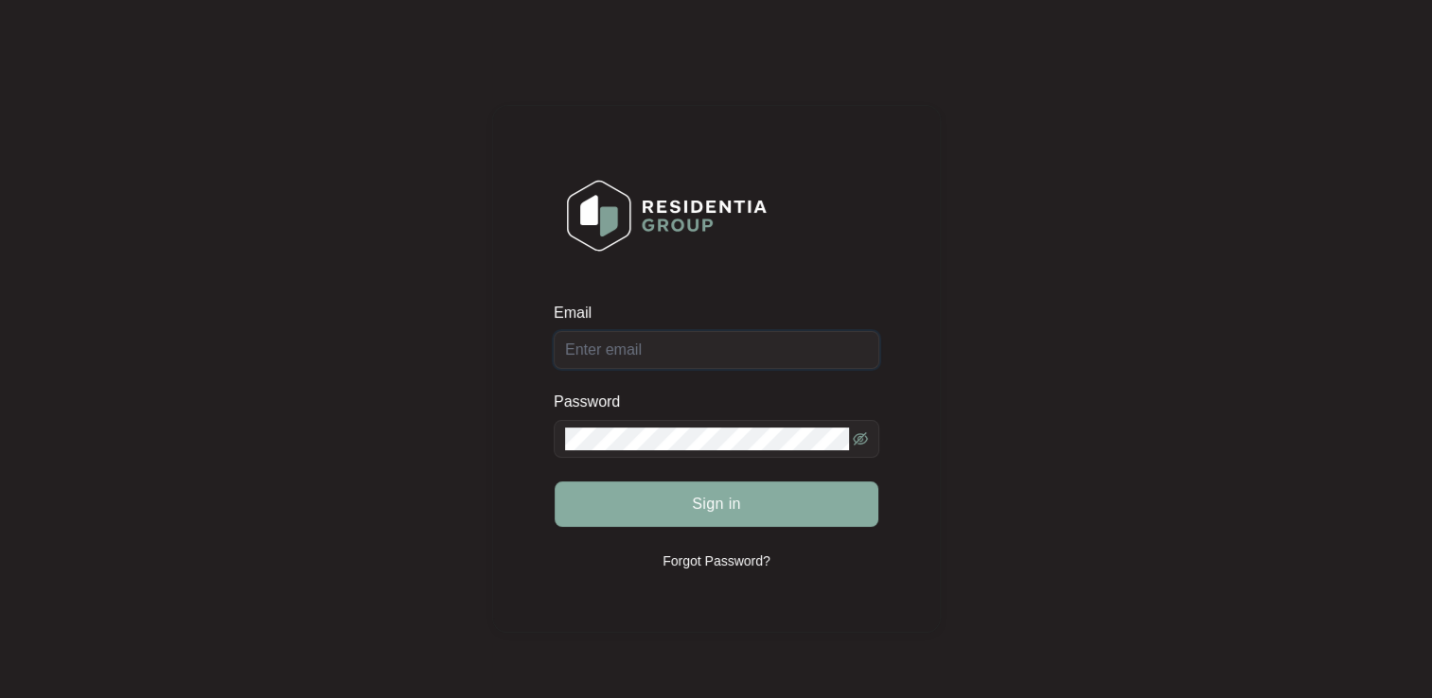
type input "[EMAIL_ADDRESS][DOMAIN_NAME]"
click at [704, 504] on span "Sign in" at bounding box center [716, 504] width 49 height 23
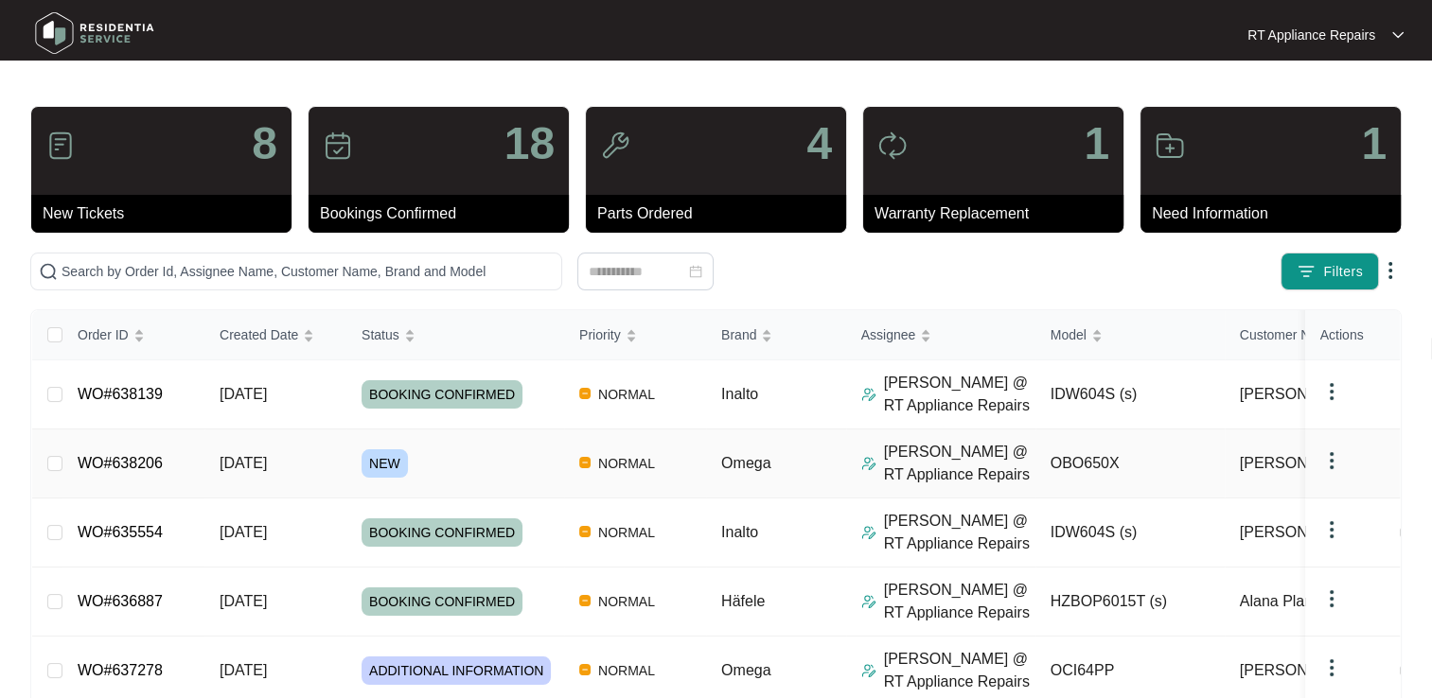
click at [125, 468] on link "WO#638206" at bounding box center [120, 463] width 85 height 16
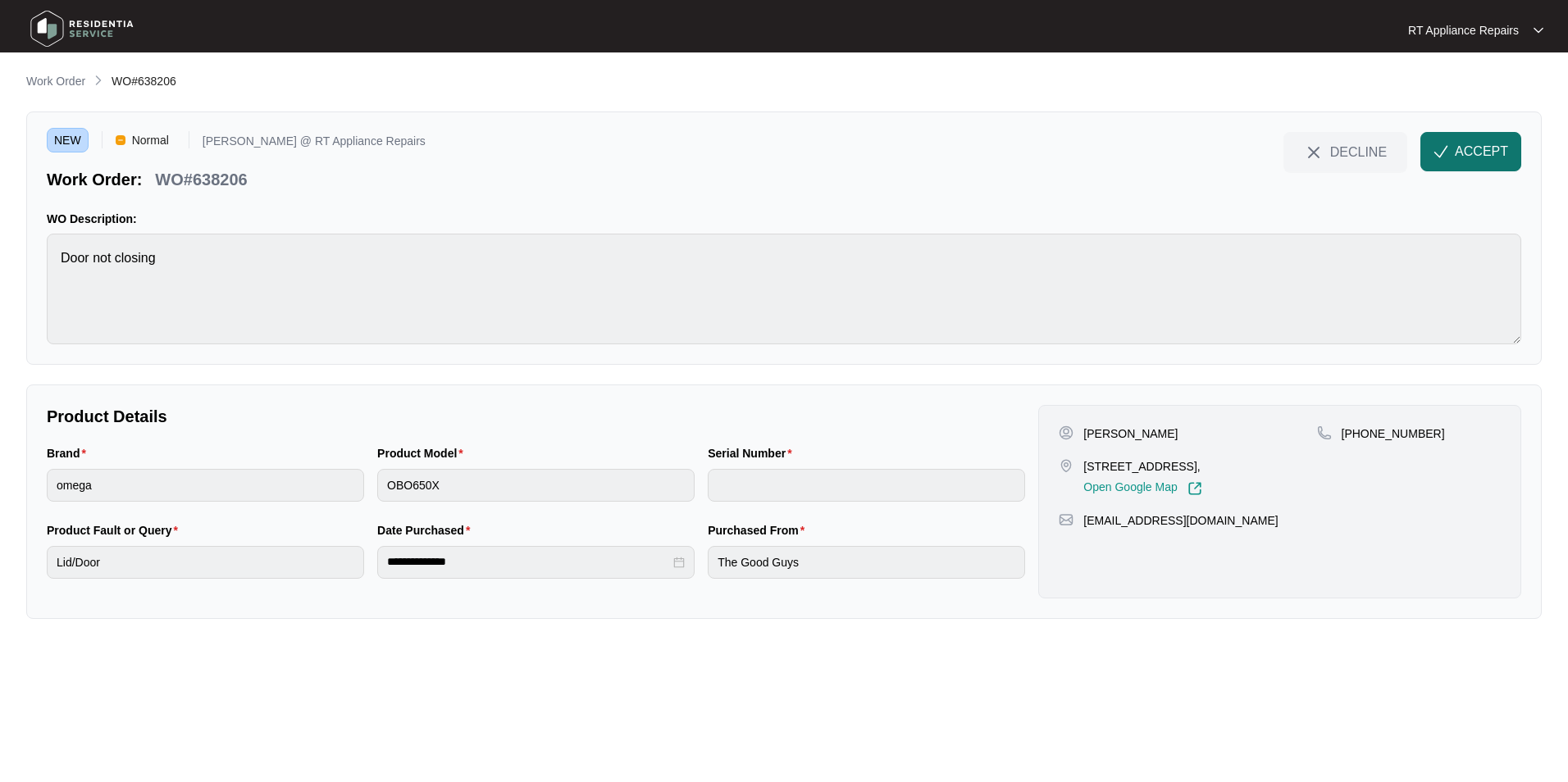
click at [1240, 145] on span "ACCEPT" at bounding box center [1481, 152] width 54 height 20
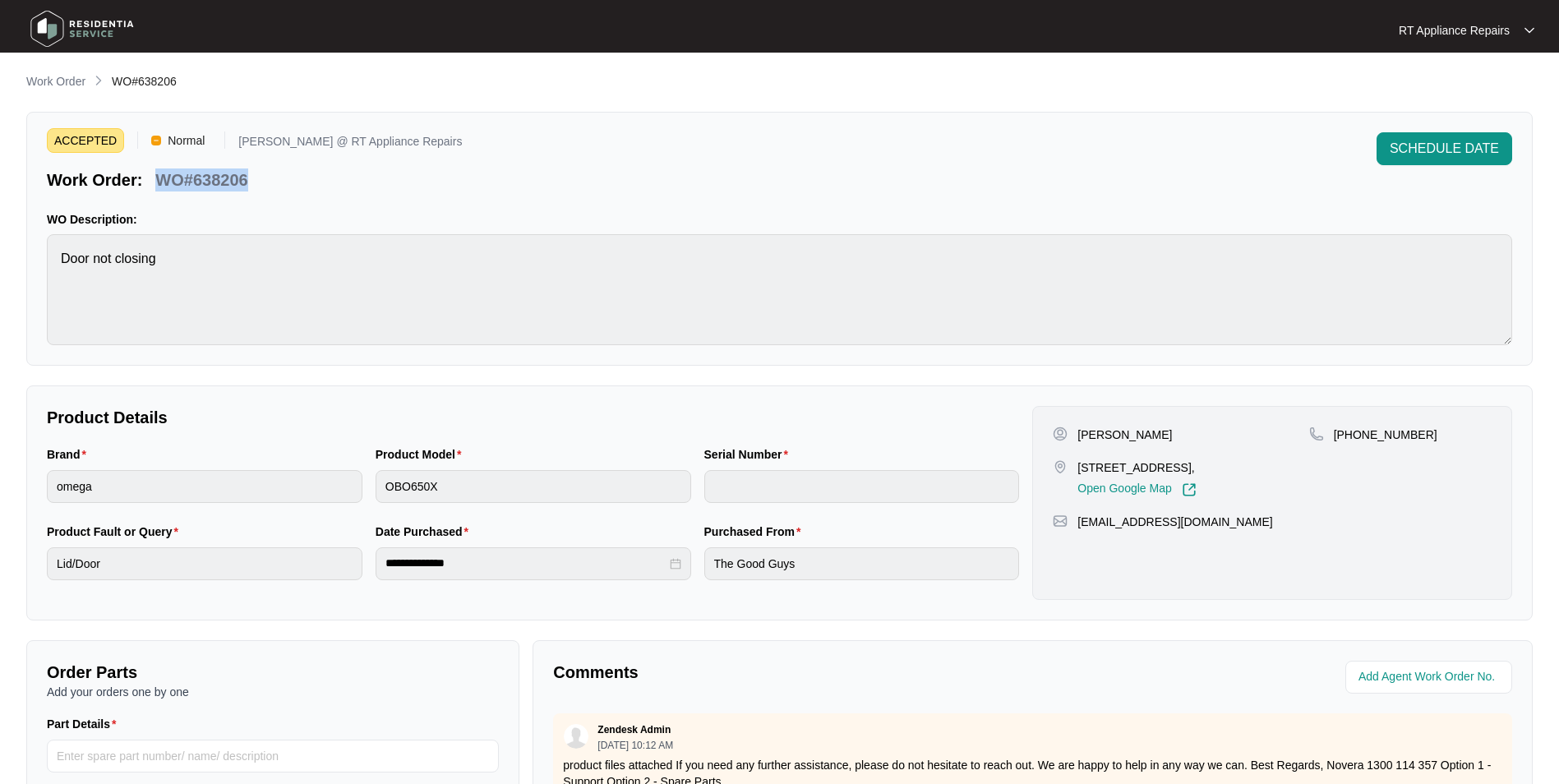
drag, startPoint x: 161, startPoint y: 181, endPoint x: 248, endPoint y: 181, distance: 87.0
click at [248, 181] on div "WO#638206" at bounding box center [201, 176] width 105 height 29
copy p "WO#638206"
click at [393, 178] on div "ACCEPTED Normal Ross @ RT Appliance Repairs Work Order: WO#638206 SCHEDULE DATE" at bounding box center [779, 161] width 1465 height 59
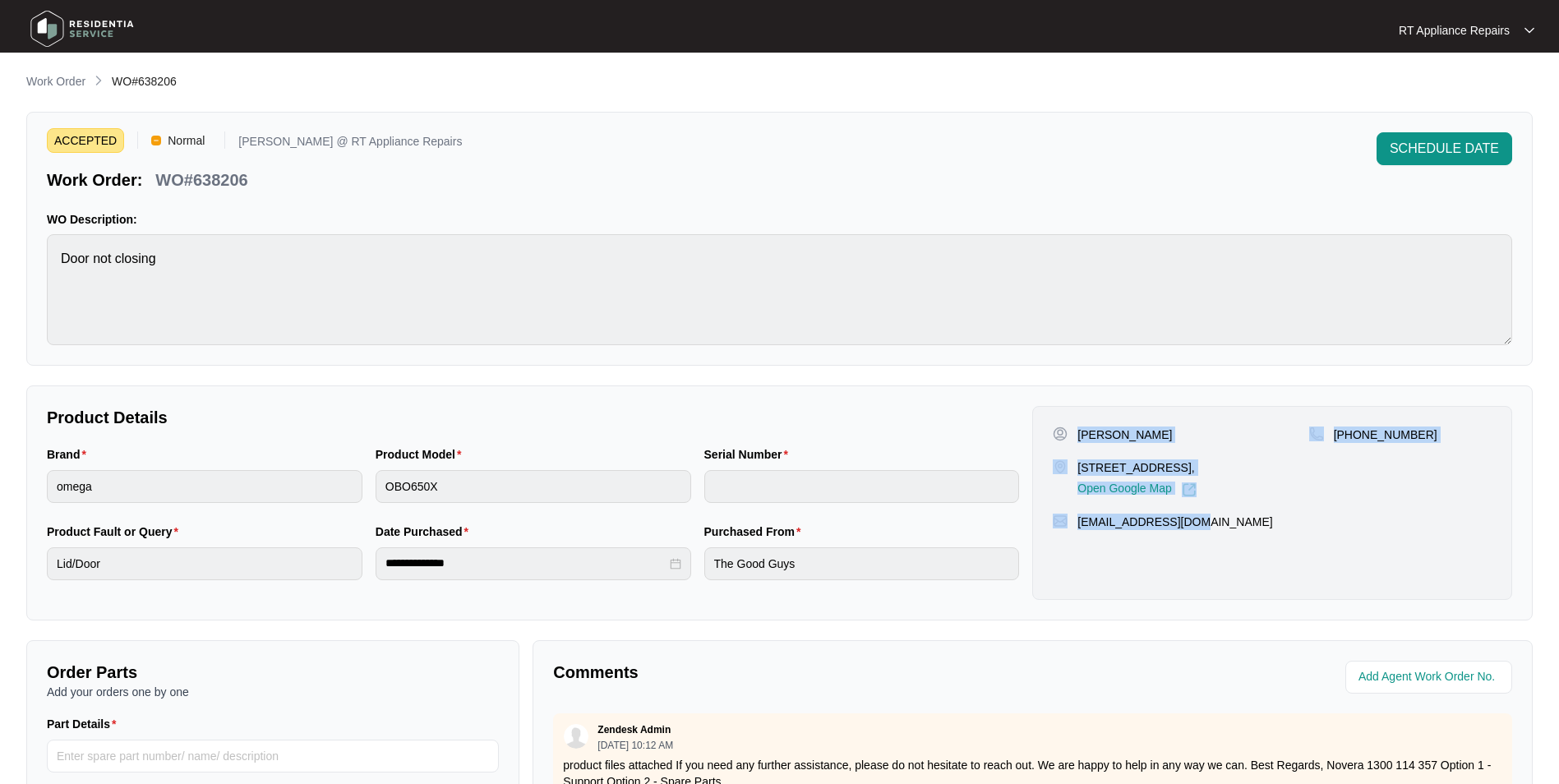
drag, startPoint x: 1080, startPoint y: 435, endPoint x: 1166, endPoint y: 521, distance: 121.6
click at [1203, 521] on div "Sarah Zentilin 16 Litchfield Court North Lakes, Open Google Map +61411833279 ze…" at bounding box center [1272, 503] width 480 height 194
copy div "Sarah Zentilin 16 Litchfield Court North Lakes, Open Google Map +61411833279 ze…"
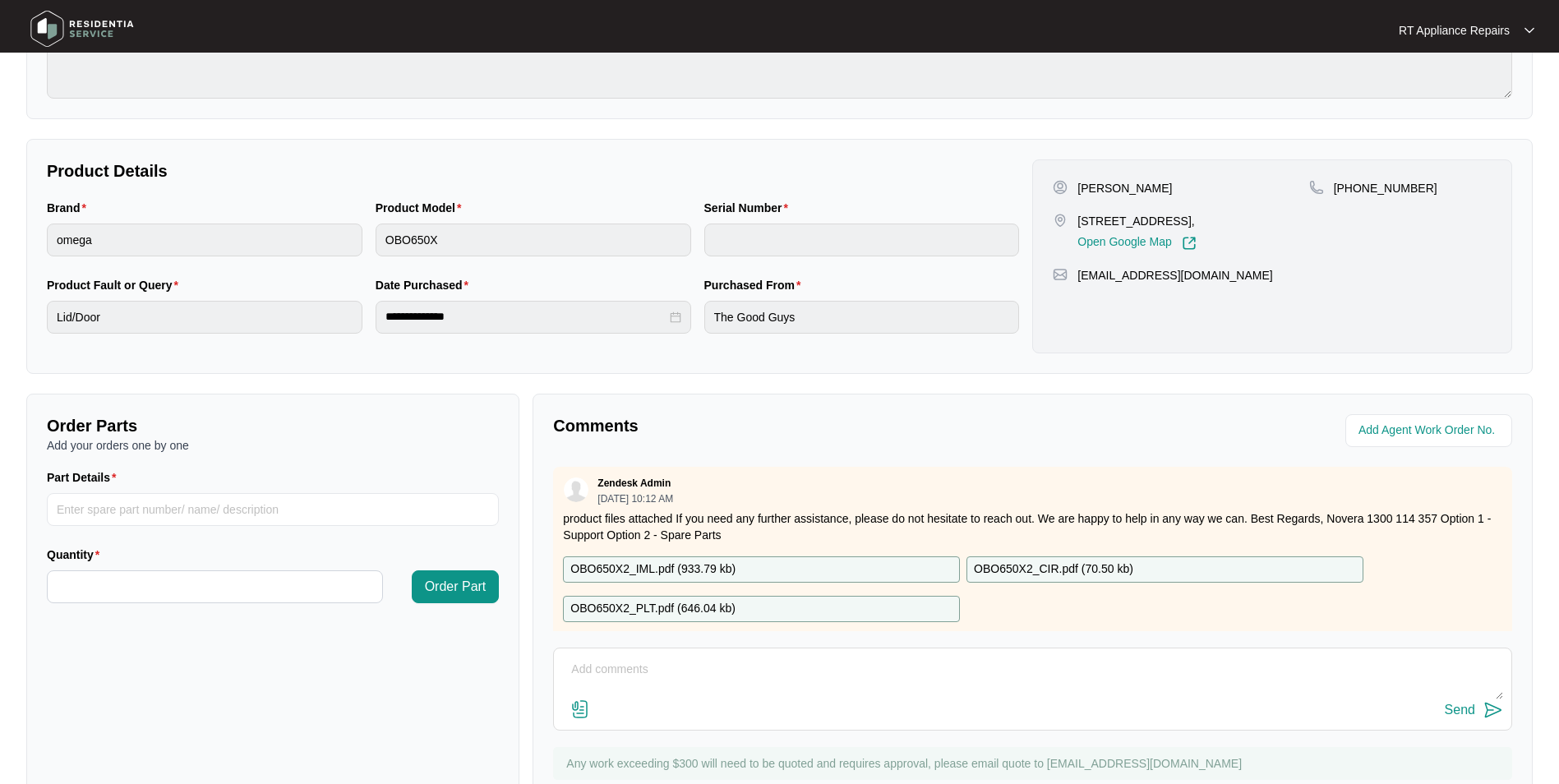
scroll to position [306, 0]
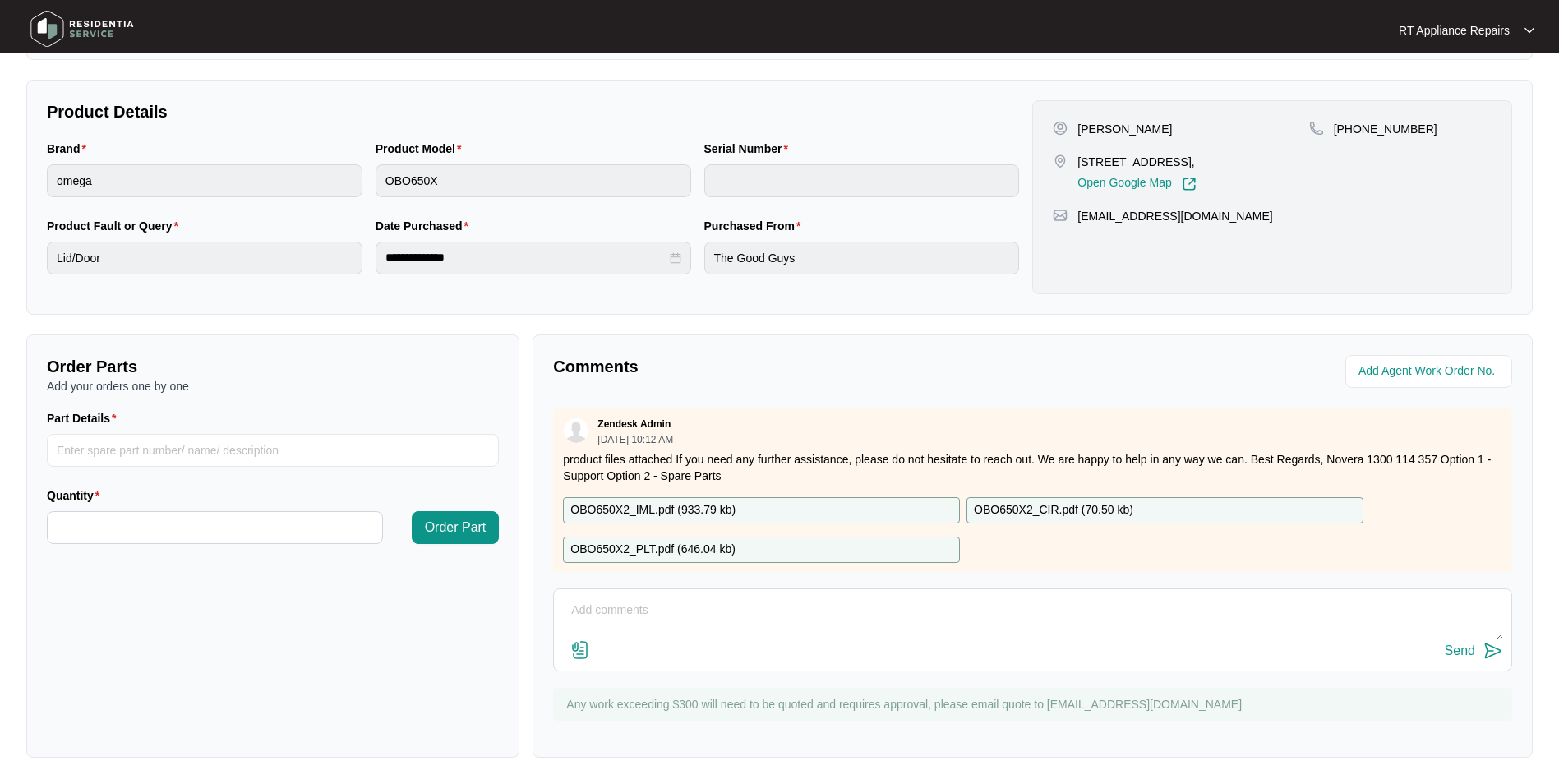
click at [665, 549] on p "OBO650X2_PLT.pdf ( 646.04 kb )" at bounding box center [653, 550] width 165 height 18
click at [680, 509] on p "OBO650X2_IML.pdf ( 933.79 kb )" at bounding box center [653, 510] width 165 height 18
click at [1066, 510] on p "OBO650X2_CIR.pdf ( 70.50 kb )" at bounding box center [1054, 510] width 160 height 18
click at [682, 541] on p "OBO650X2_PLT.pdf ( 646.04 kb )" at bounding box center [653, 550] width 165 height 18
click at [135, 442] on input "Part Details" at bounding box center [273, 451] width 453 height 33
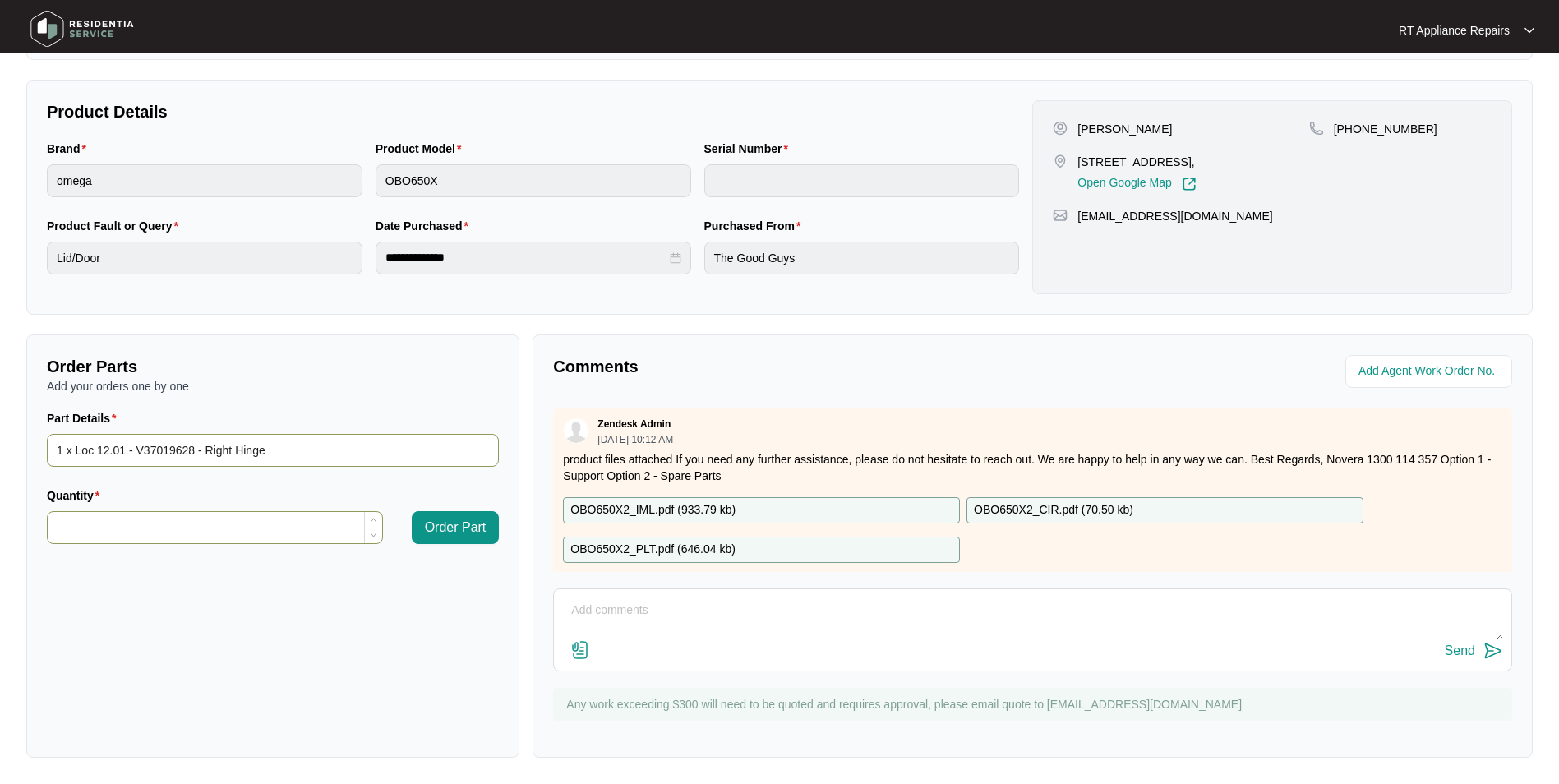
type input "1 x Loc 12.01 - V37019628 - Right Hinge"
click at [243, 531] on input "Quantity" at bounding box center [215, 528] width 334 height 31
type input "*"
click at [462, 531] on span "Order Part" at bounding box center [455, 527] width 62 height 20
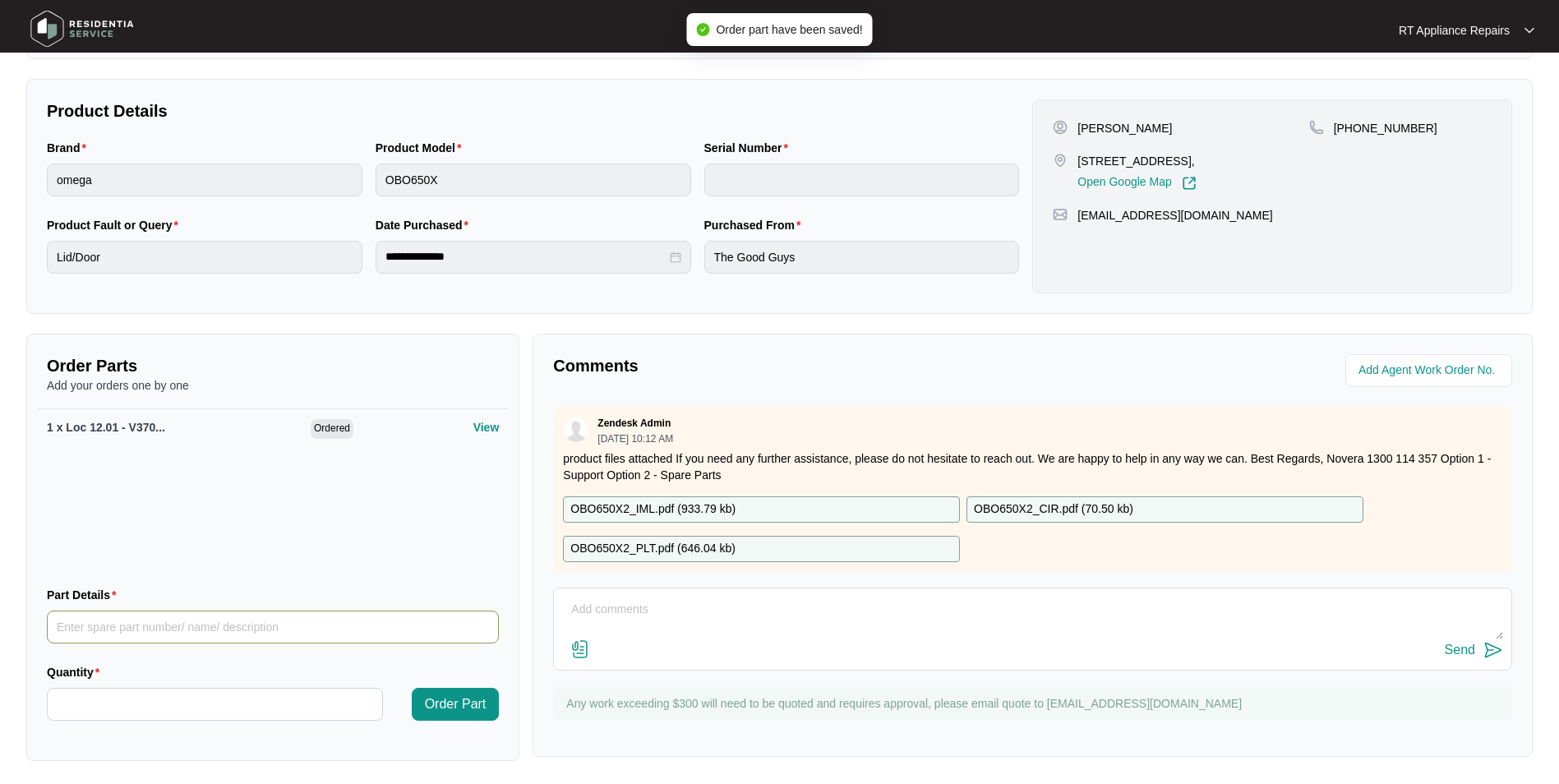
click at [80, 605] on input "Part Details" at bounding box center [273, 627] width 453 height 33
type input "1 x Loc 12.02 - V37019627 - Left hinge"
click at [162, 605] on input "Quantity" at bounding box center [215, 704] width 334 height 31
type input "*"
click at [463, 605] on span "Order Part" at bounding box center [455, 704] width 62 height 20
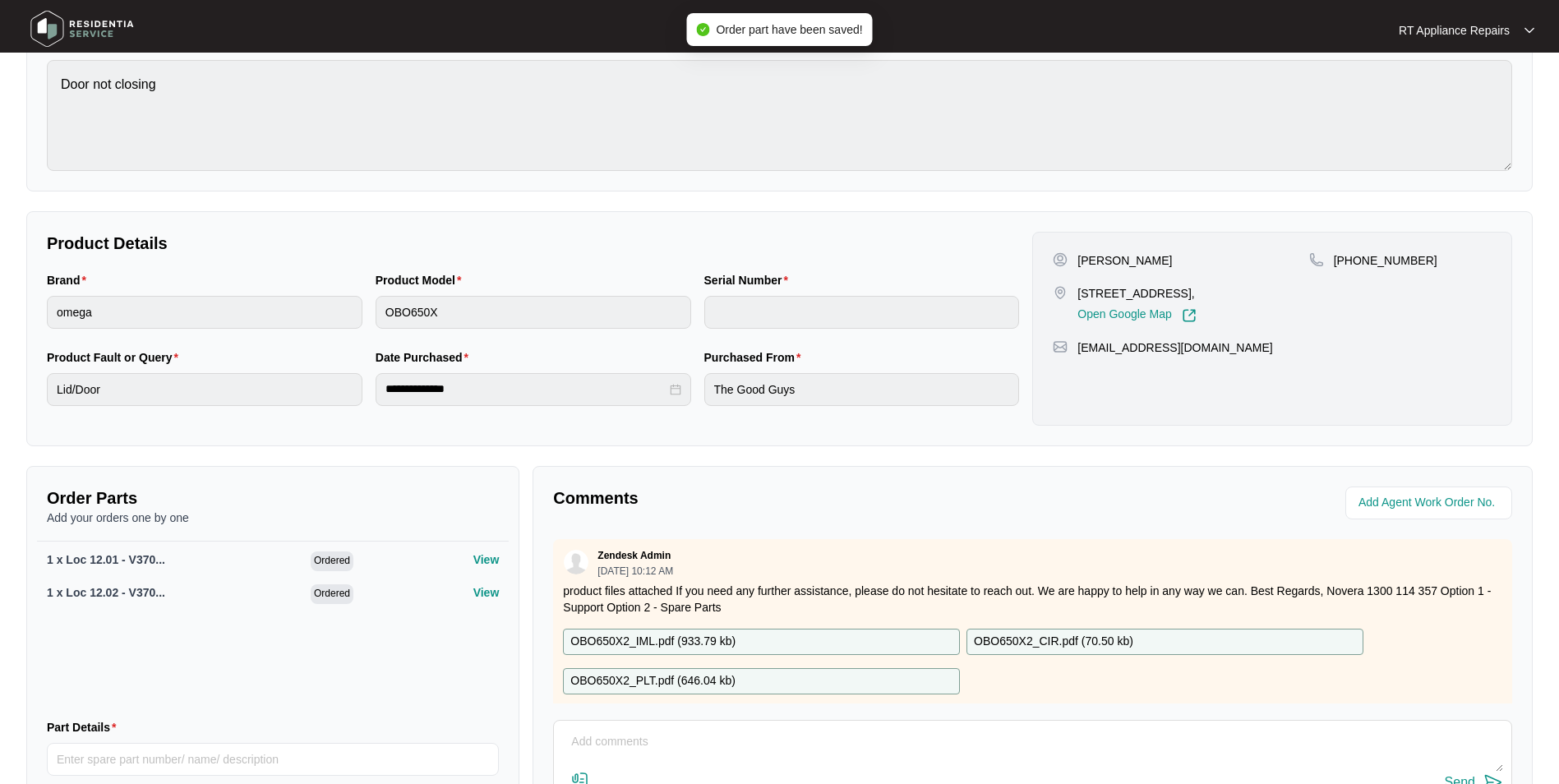
scroll to position [0, 0]
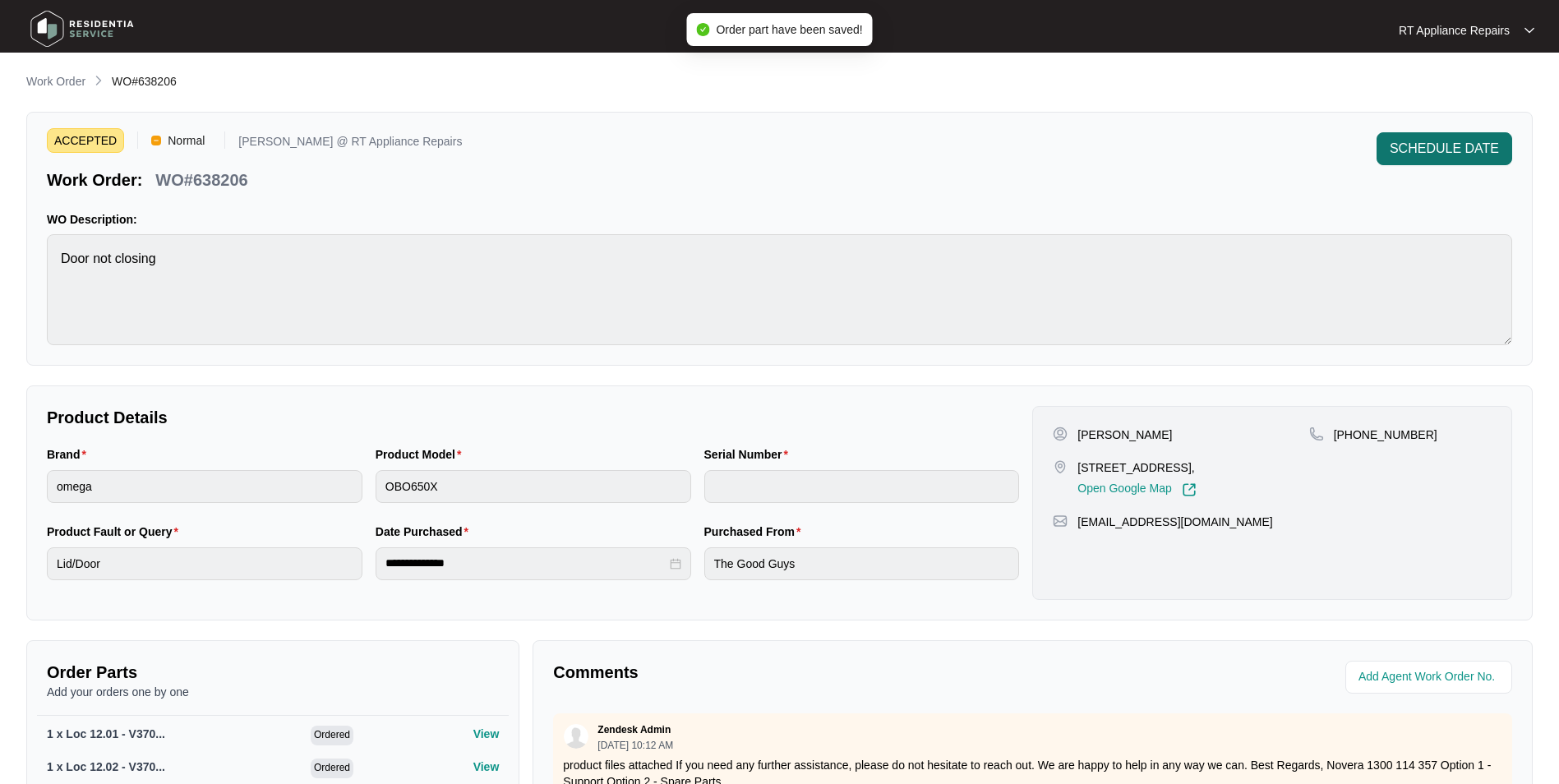
click at [1243, 146] on span "SCHEDULE DATE" at bounding box center [1444, 148] width 109 height 20
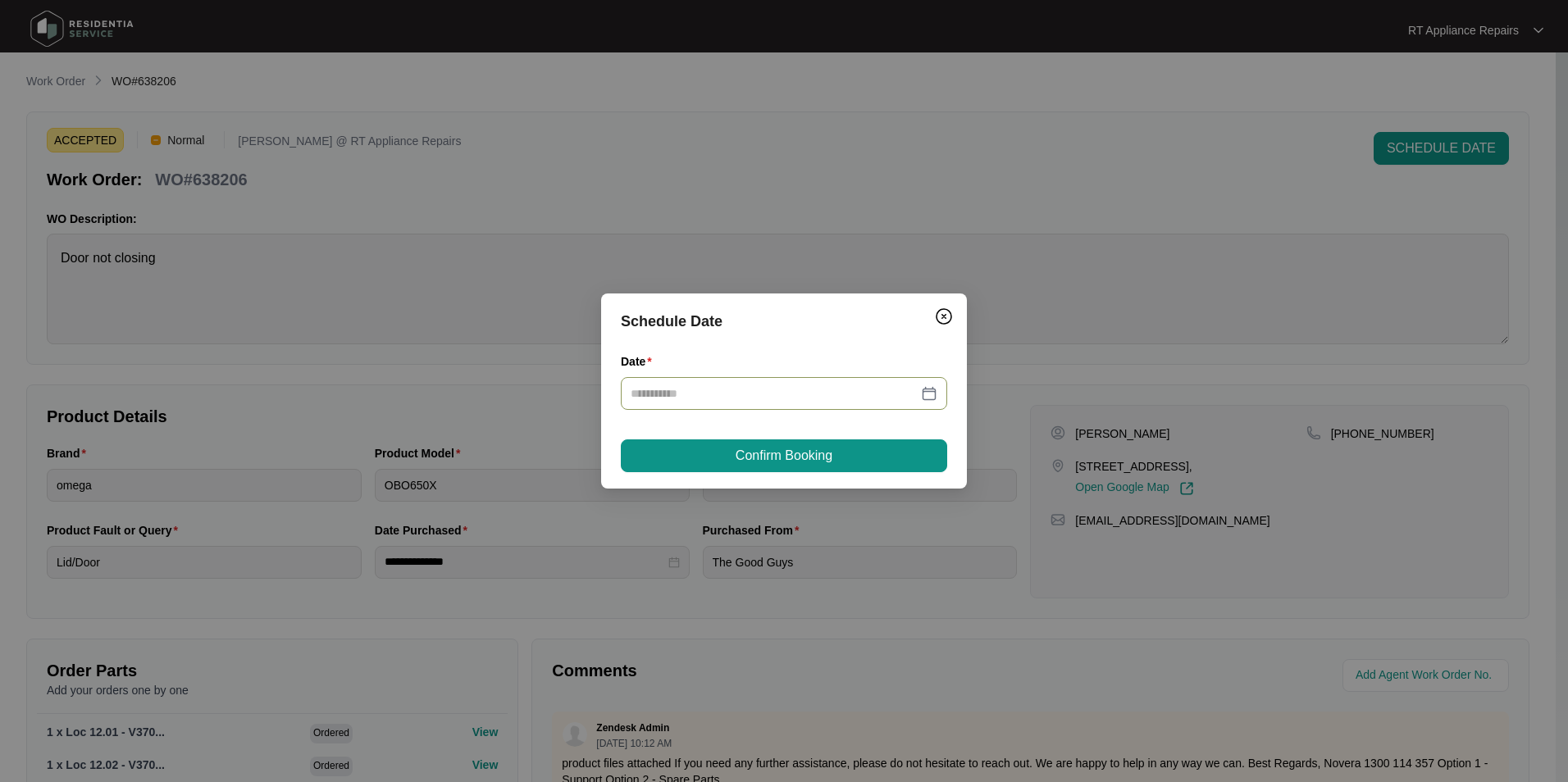
click at [784, 397] on input "Date" at bounding box center [774, 393] width 287 height 18
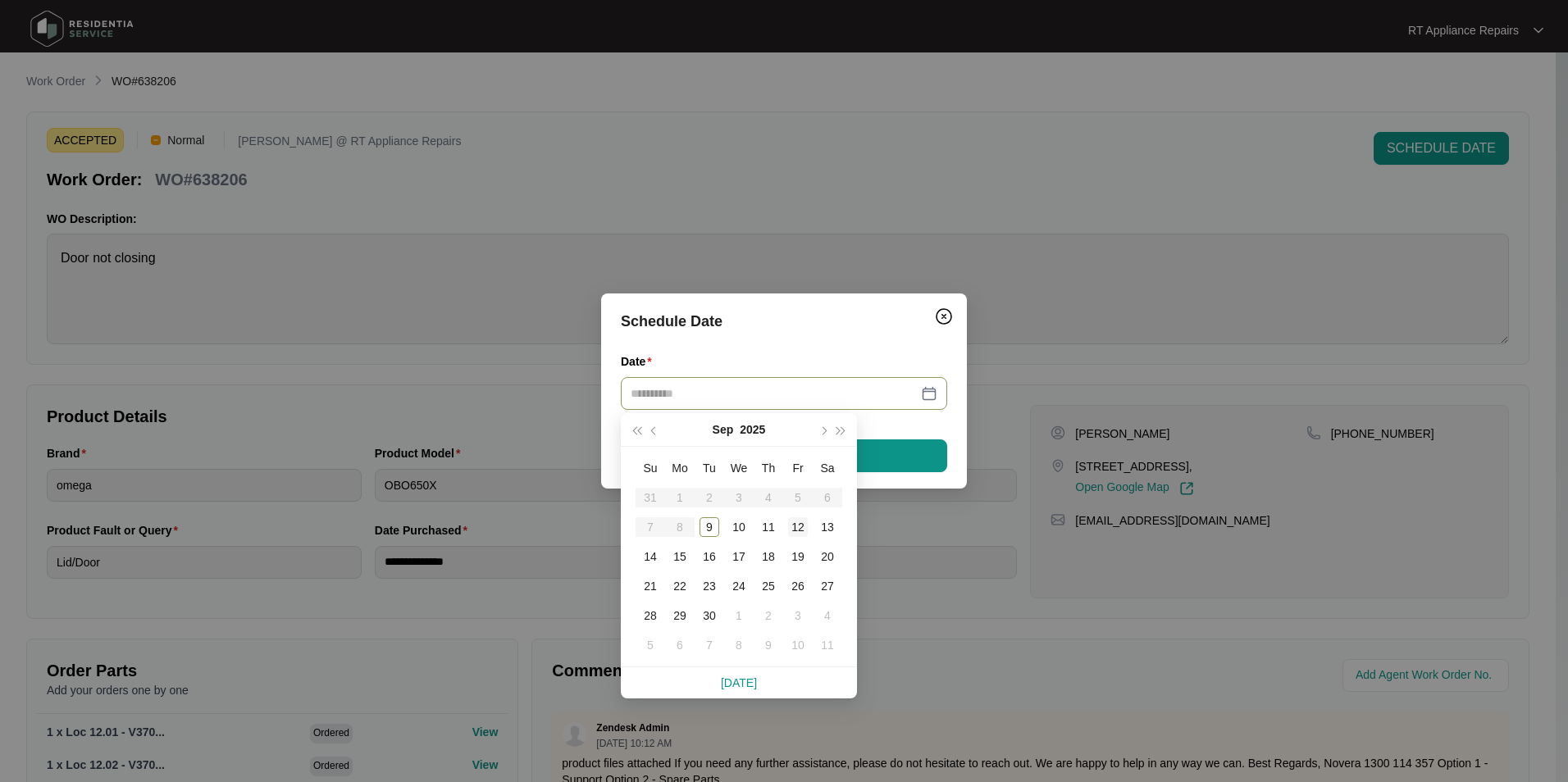
type input "**********"
click at [803, 530] on div "12" at bounding box center [797, 527] width 20 height 20
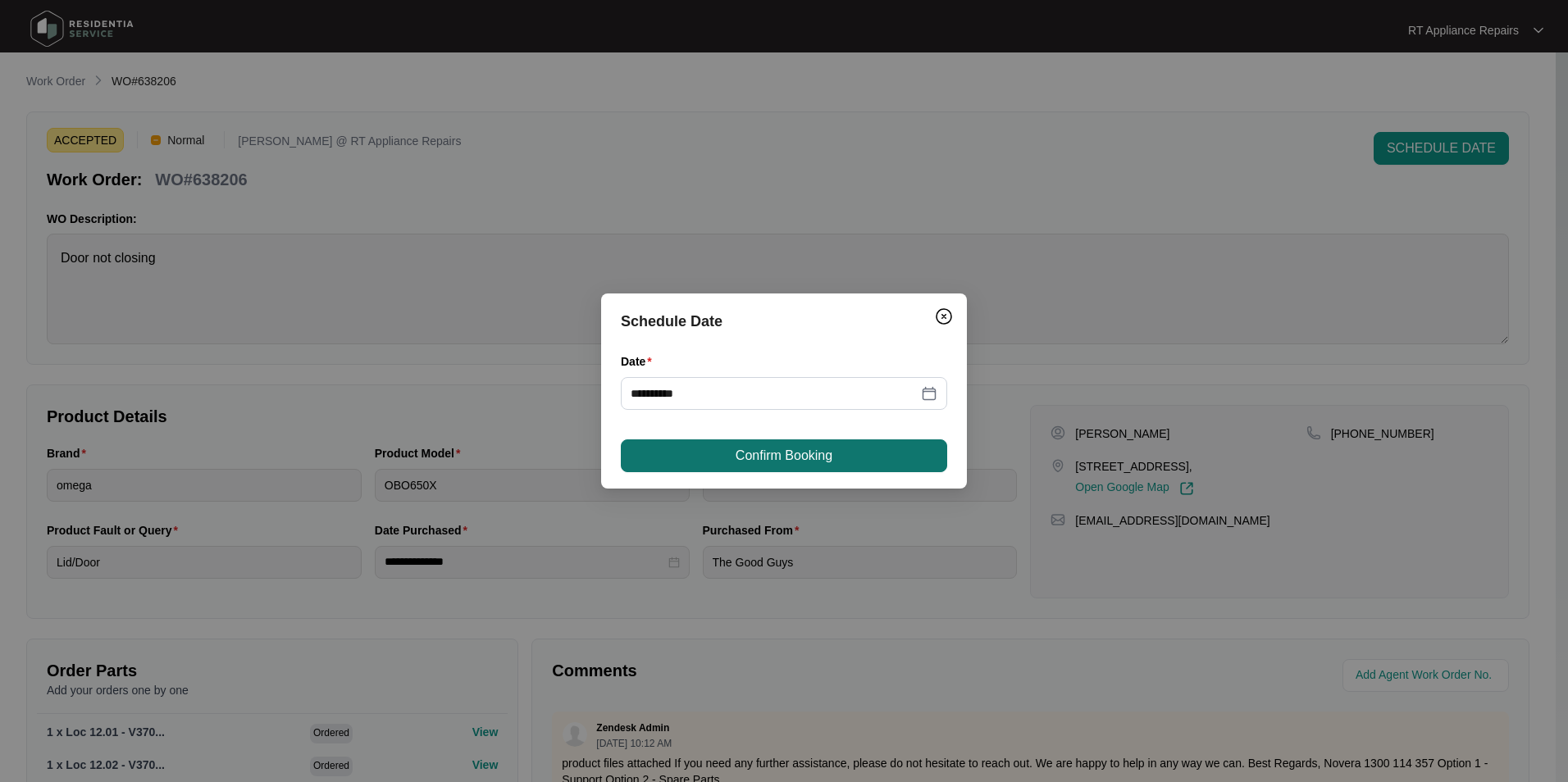
click at [820, 461] on span "Confirm Booking" at bounding box center [784, 456] width 97 height 20
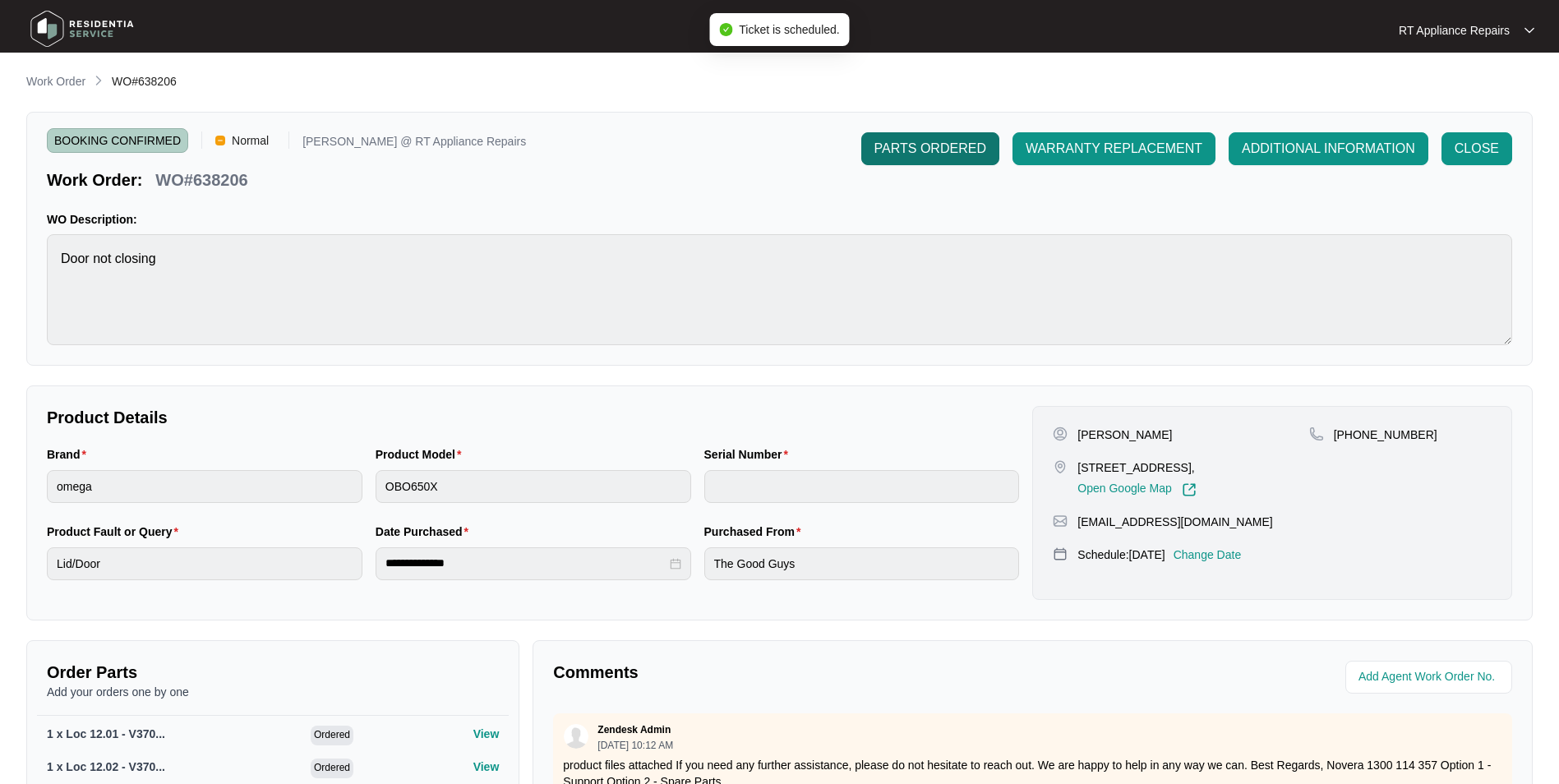
click at [941, 136] on button "PARTS ORDERED" at bounding box center [930, 148] width 138 height 33
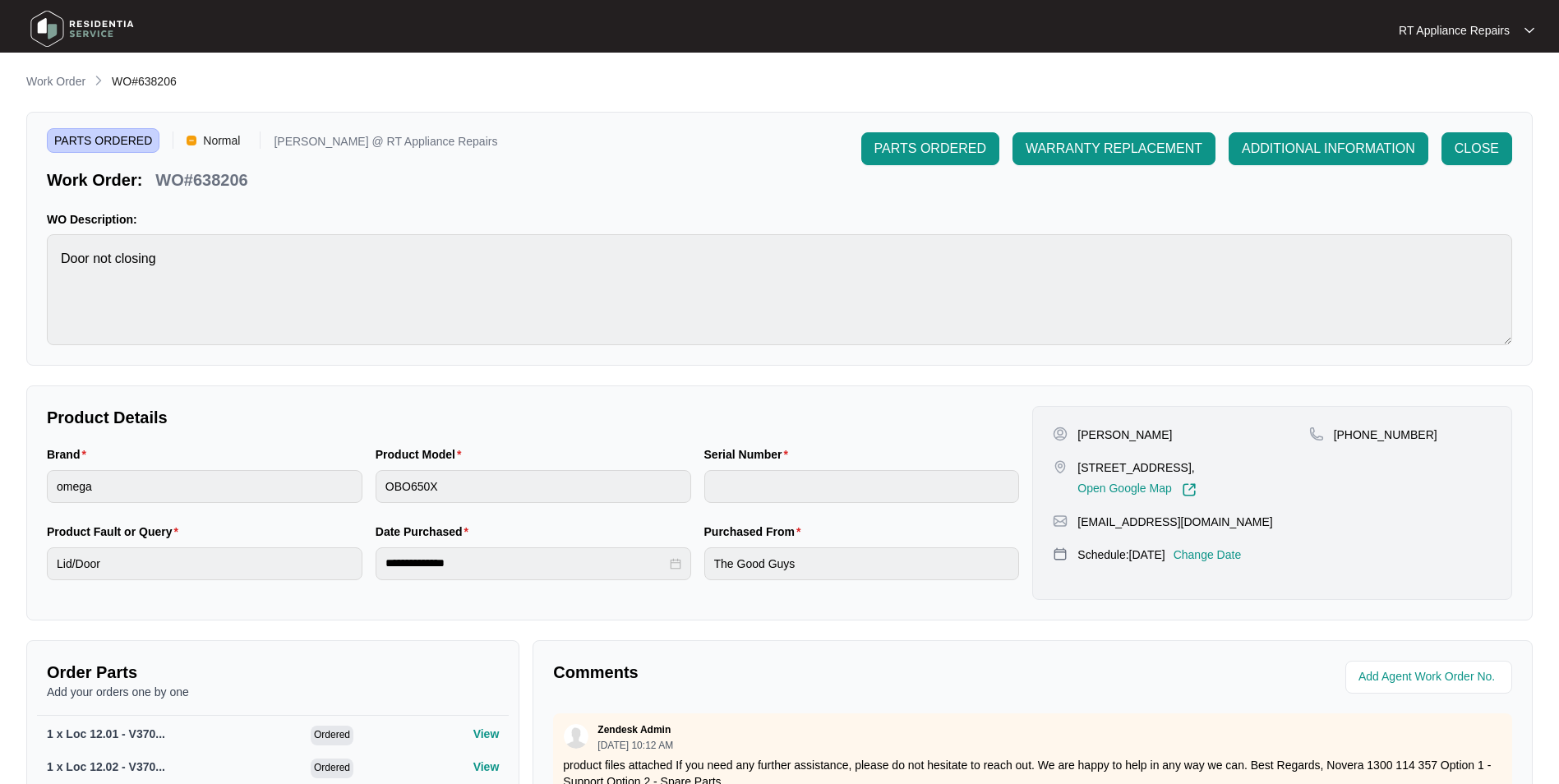
click at [1243, 36] on p "RT Appliance Repairs" at bounding box center [1455, 30] width 111 height 16
click at [1243, 89] on p "Log Out" at bounding box center [1480, 87] width 83 height 16
